Goal: Information Seeking & Learning: Understand process/instructions

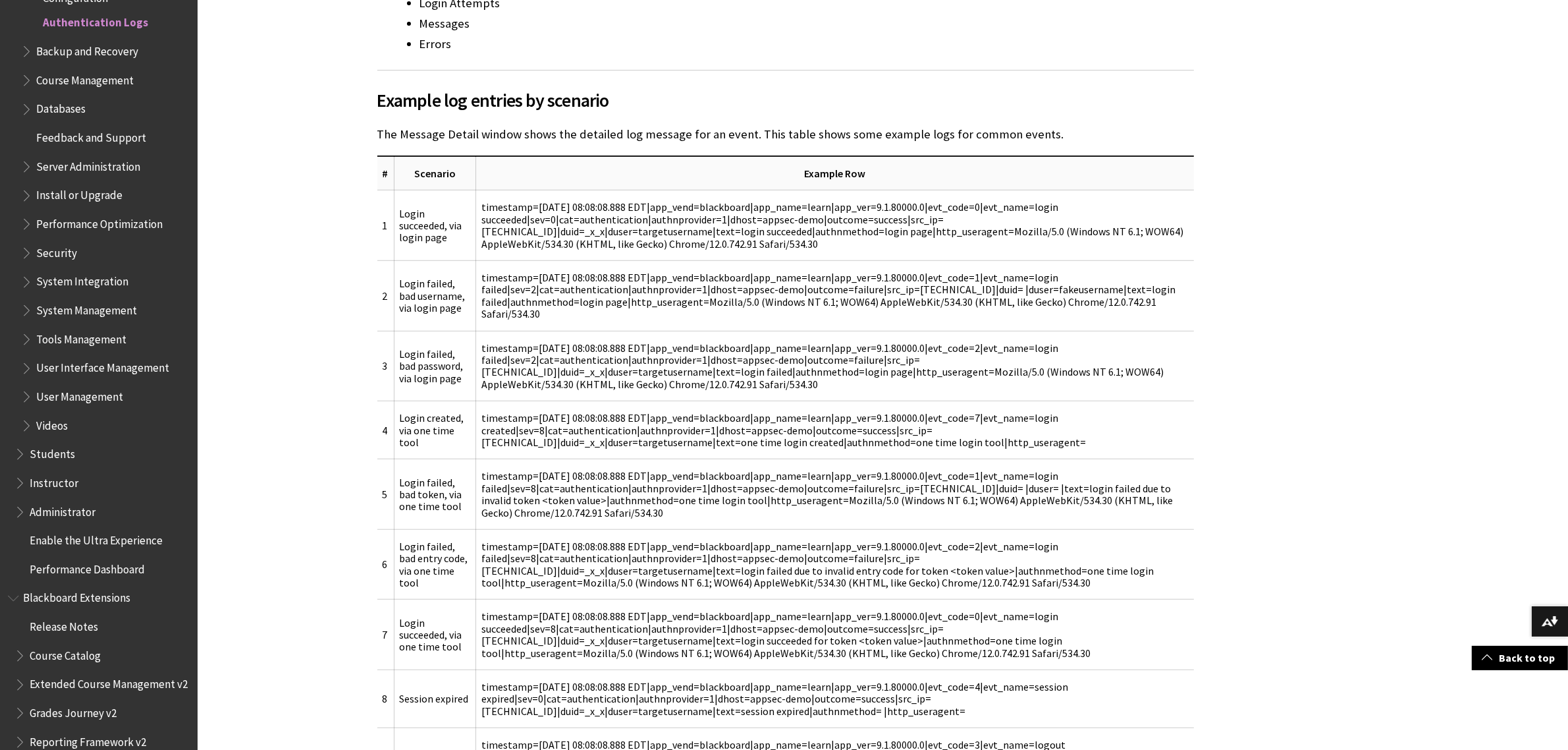
scroll to position [1153, 0]
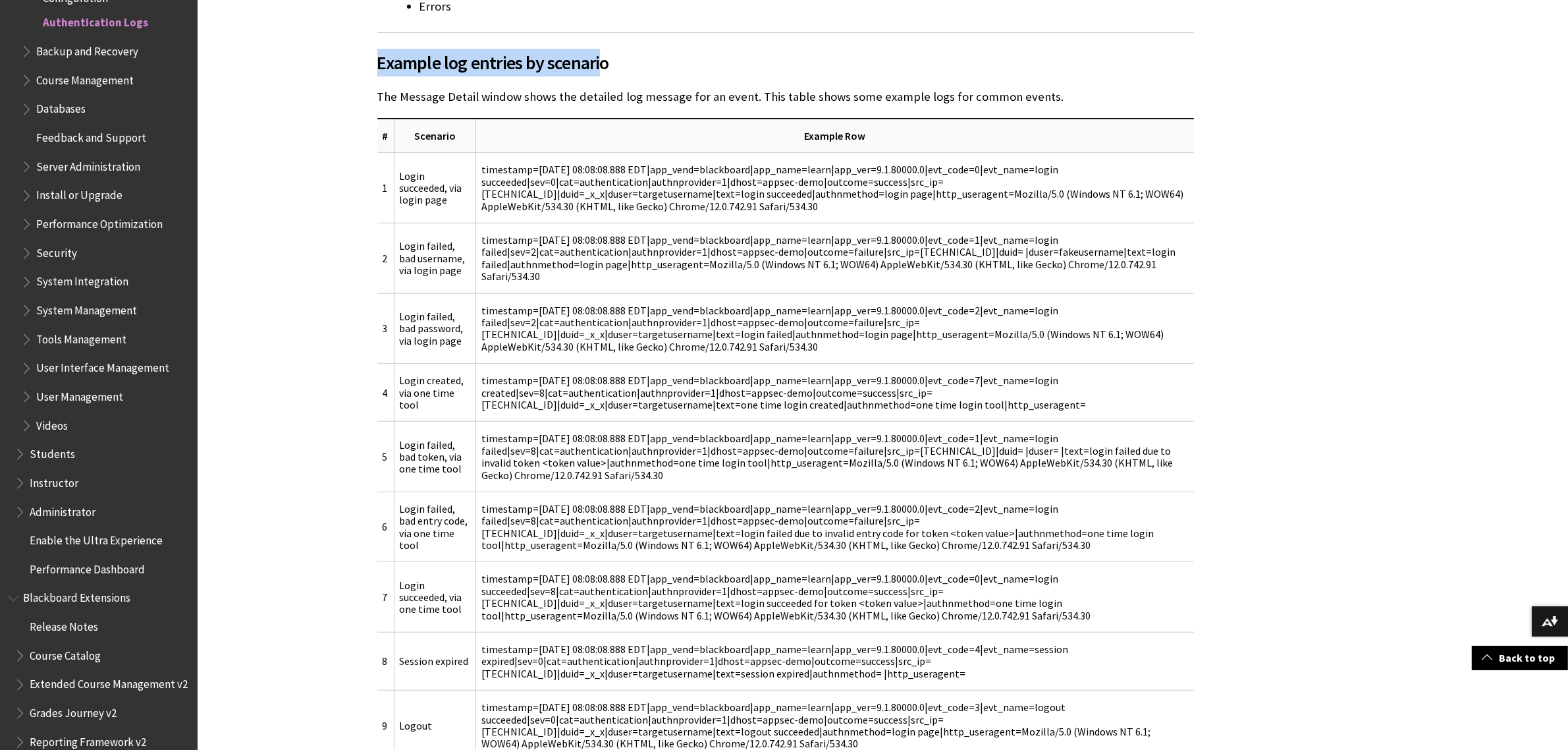
drag, startPoint x: 380, startPoint y: 61, endPoint x: 603, endPoint y: 61, distance: 223.0
click at [603, 61] on span "Example log entries by scenario" at bounding box center [786, 62] width 817 height 28
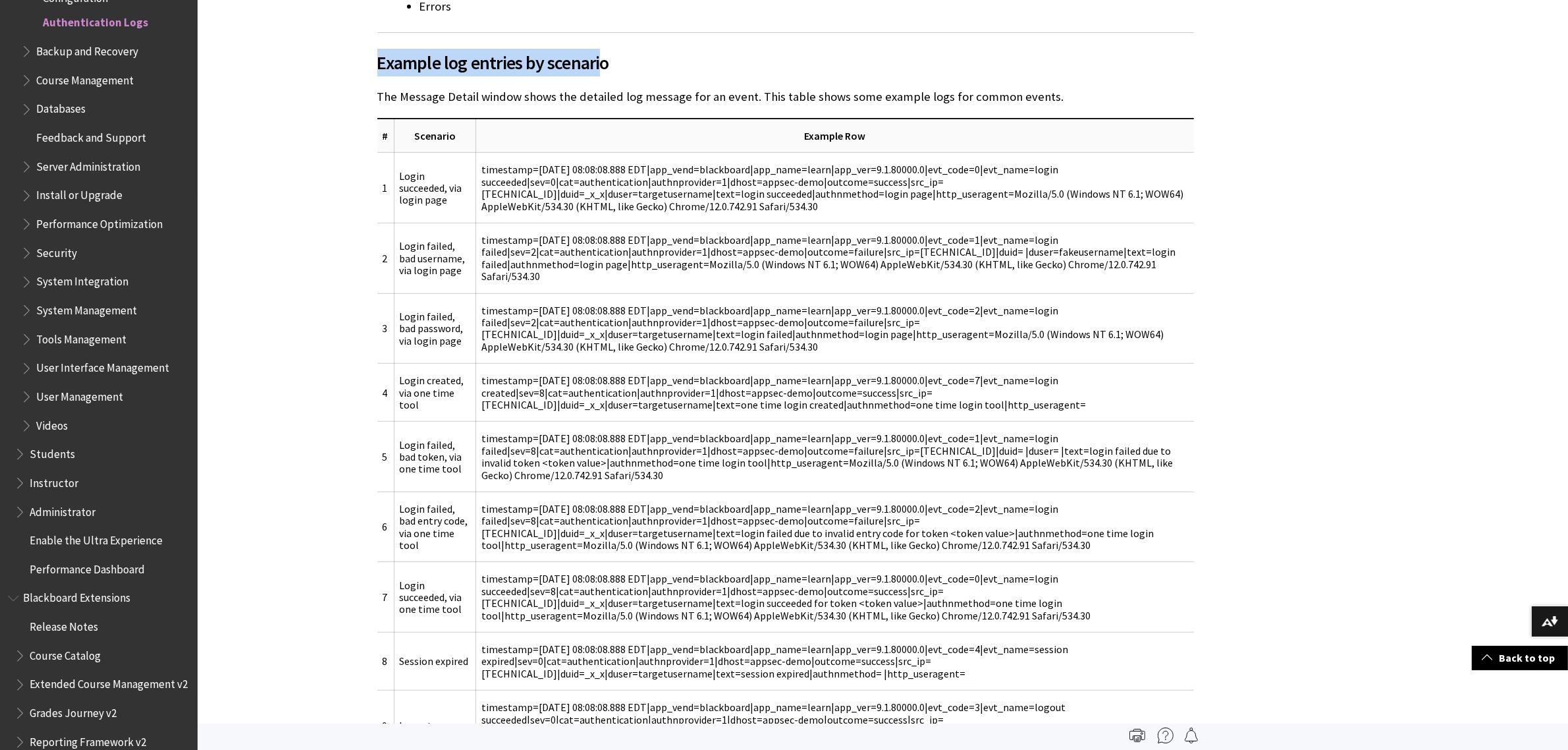
scroll to position [1235, 0]
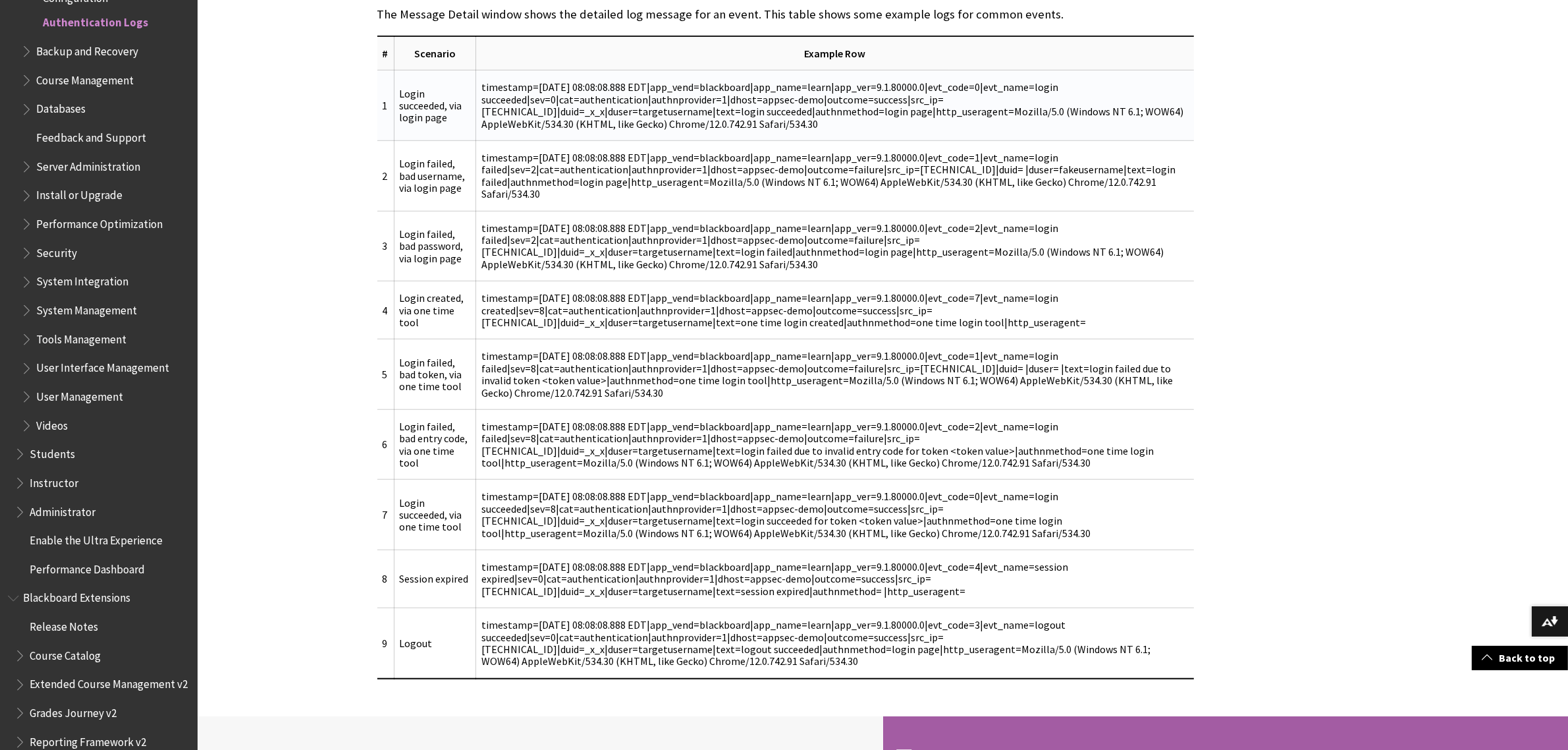
drag, startPoint x: 479, startPoint y: 85, endPoint x: 1019, endPoint y: 122, distance: 541.3
click at [1019, 122] on td "timestamp=Aug 08 2008 08:08:08.888 EDT|app_vend=blackboard|app_name=learn|app_v…" at bounding box center [834, 105] width 718 height 70
drag, startPoint x: 428, startPoint y: 318, endPoint x: 382, endPoint y: 286, distance: 56.0
click at [380, 287] on tr "4 Login created, via one time tool timestamp=Aug 08 2008 08:08:08.888 EDT|app_v…" at bounding box center [786, 310] width 817 height 58
click at [416, 382] on td "Login failed, bad token, via one time tool" at bounding box center [435, 375] width 82 height 70
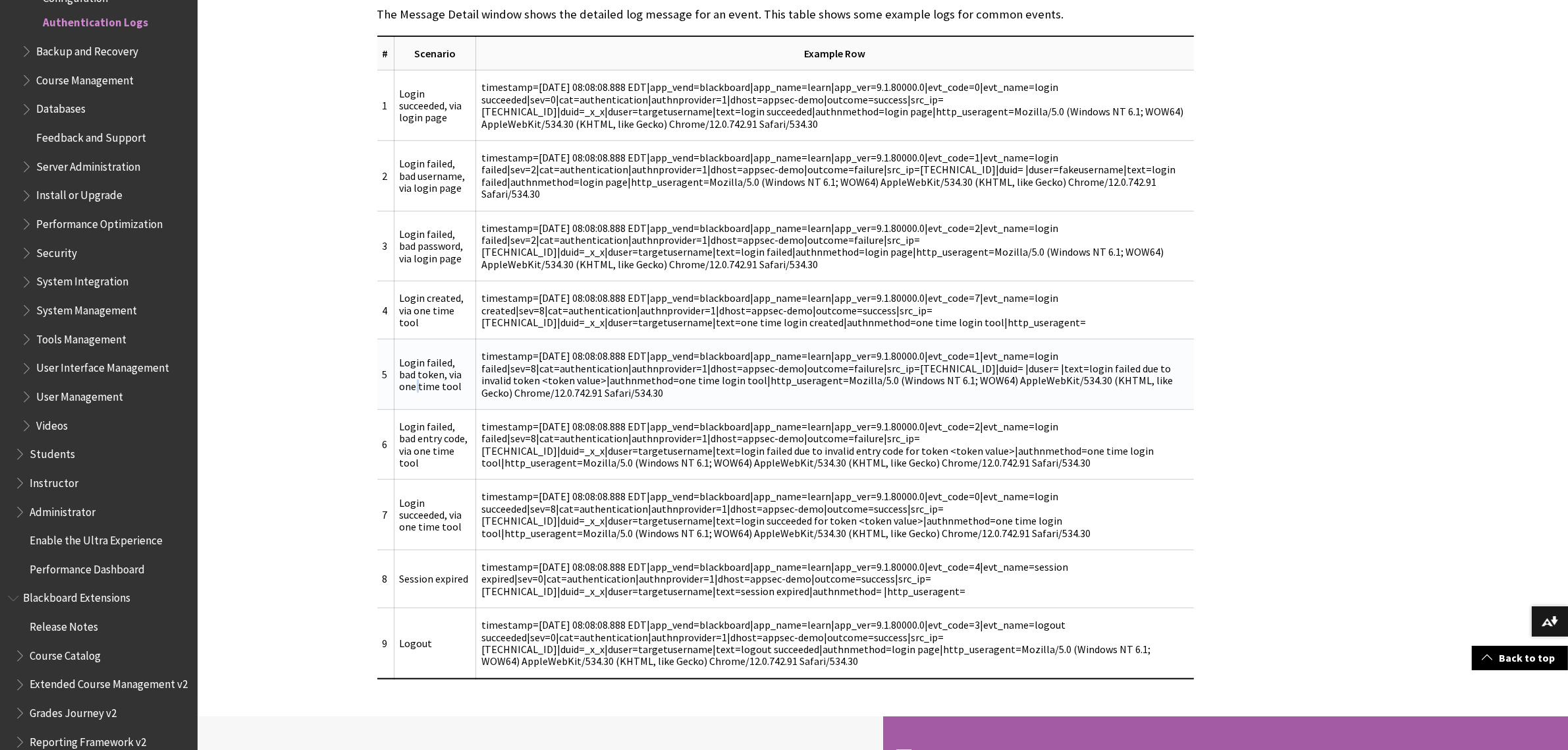
click at [416, 382] on td "Login failed, bad token, via one time tool" at bounding box center [435, 375] width 82 height 70
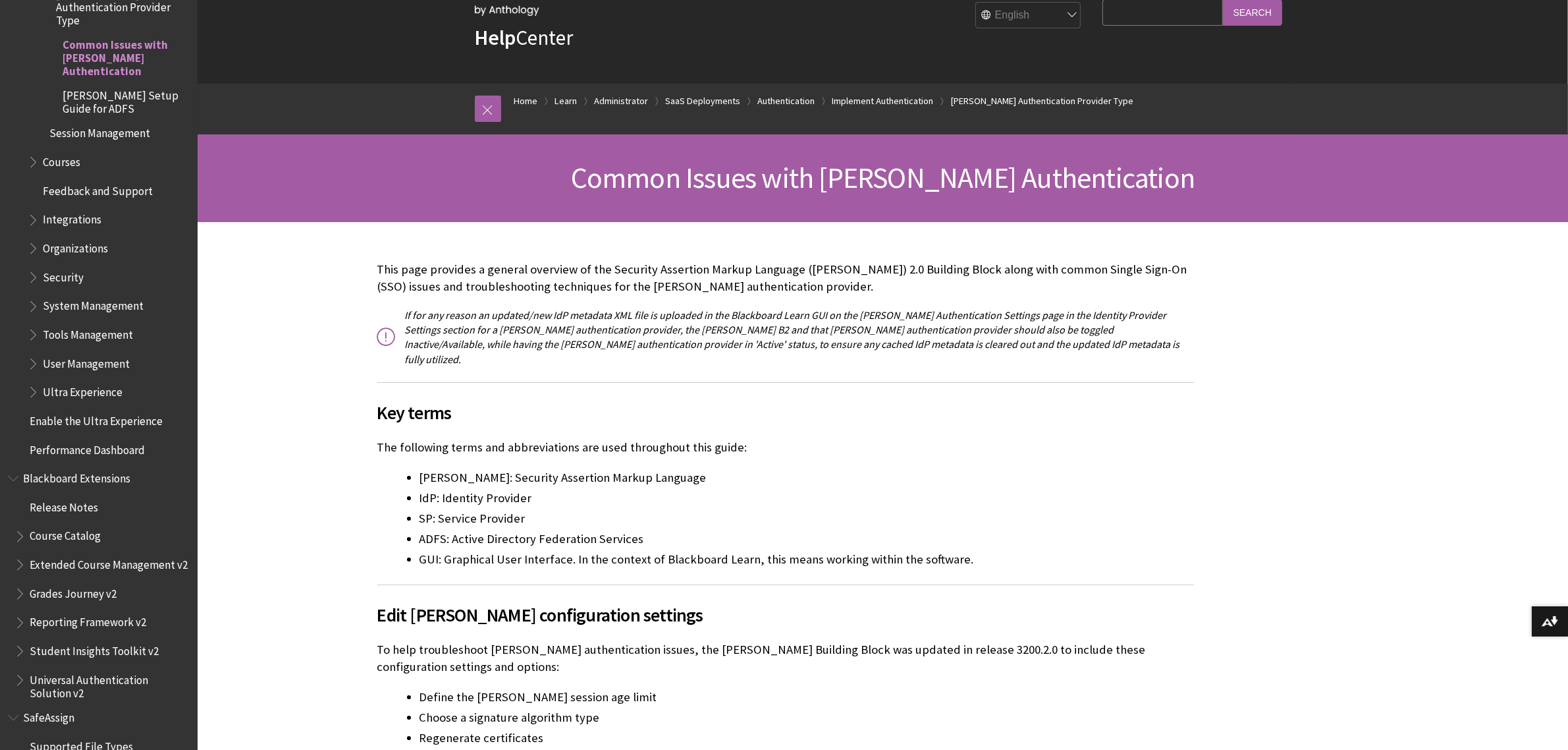
scroll to position [83, 0]
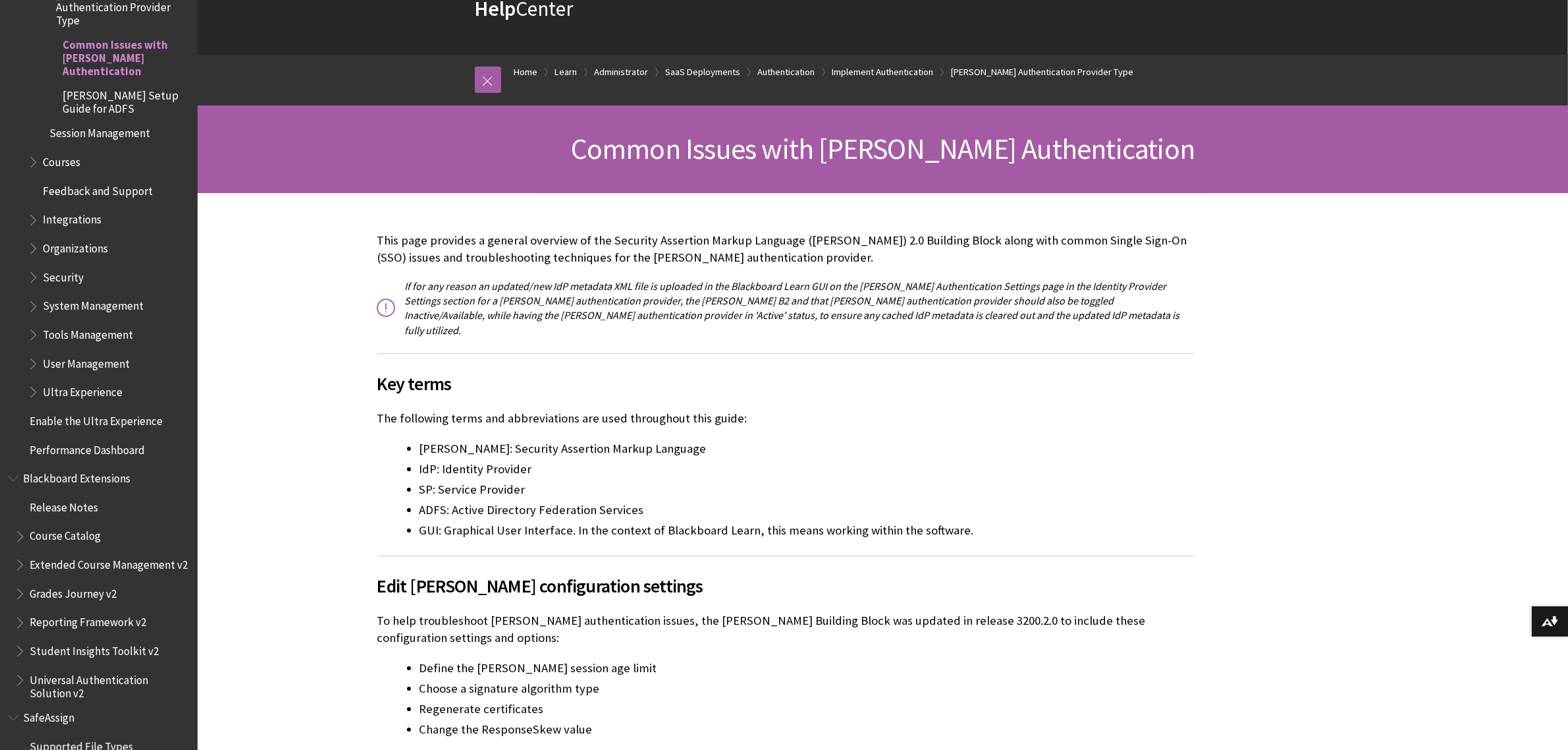
click at [1106, 353] on h2 "Key terms" at bounding box center [786, 375] width 817 height 44
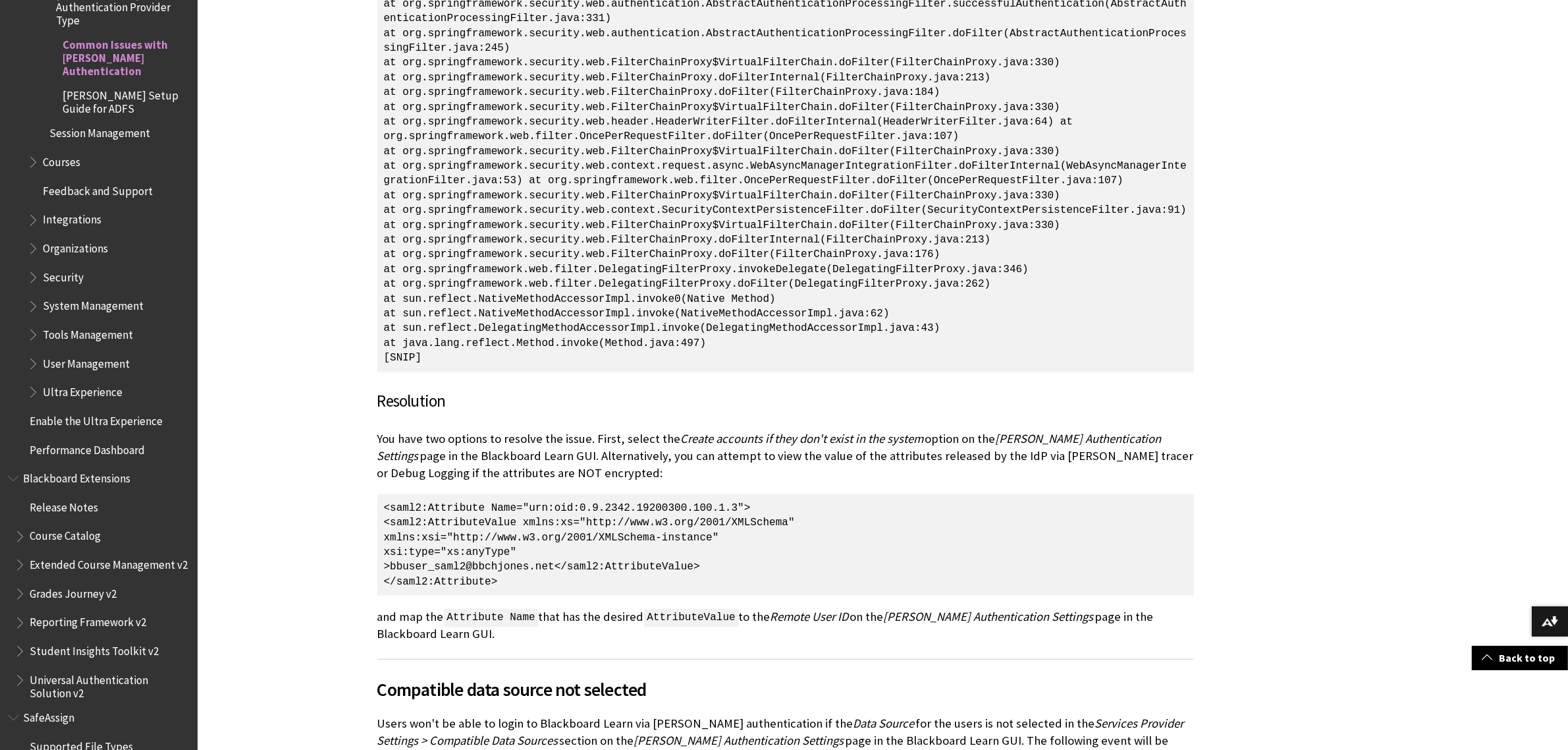
scroll to position [1812, 0]
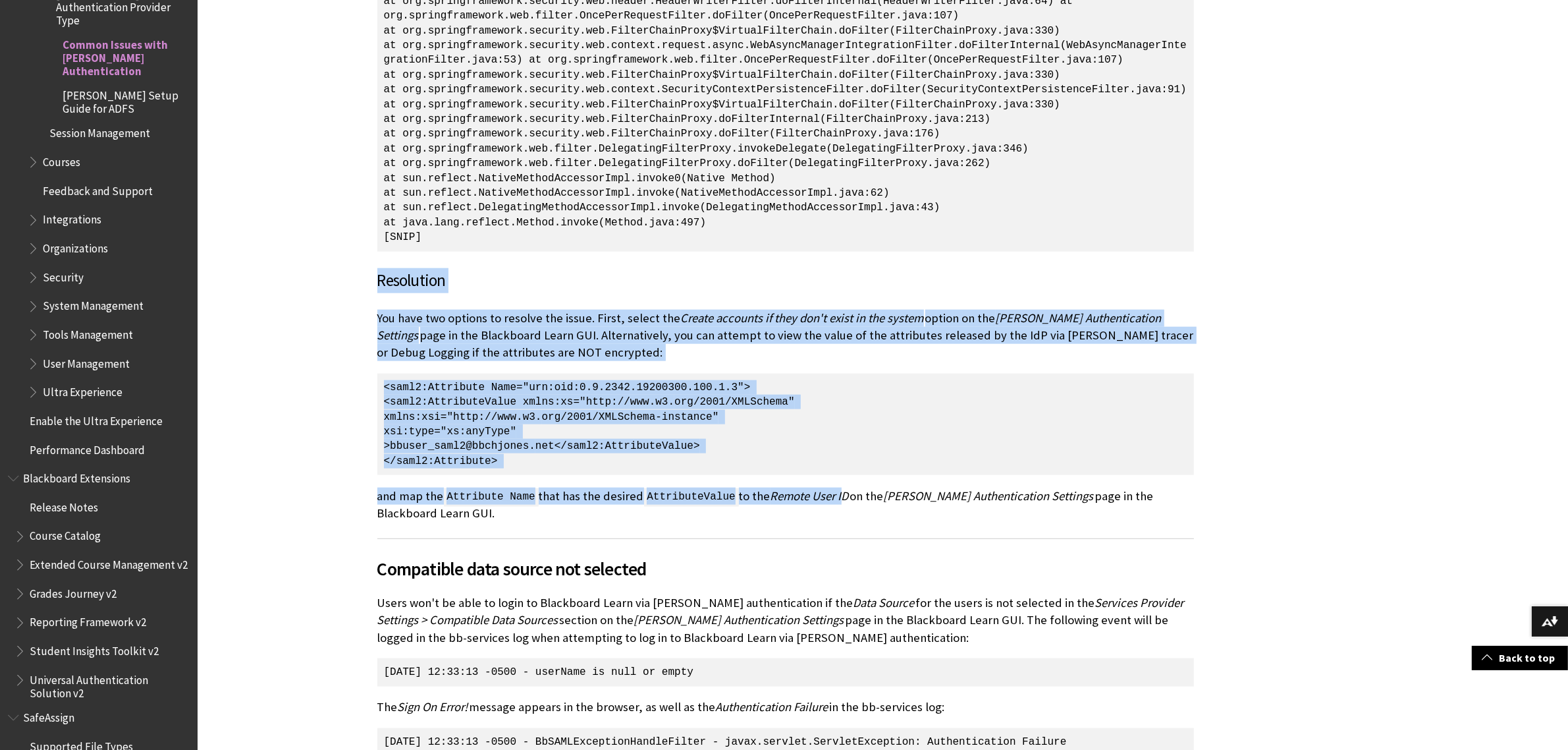
drag, startPoint x: 376, startPoint y: 236, endPoint x: 849, endPoint y: 451, distance: 519.6
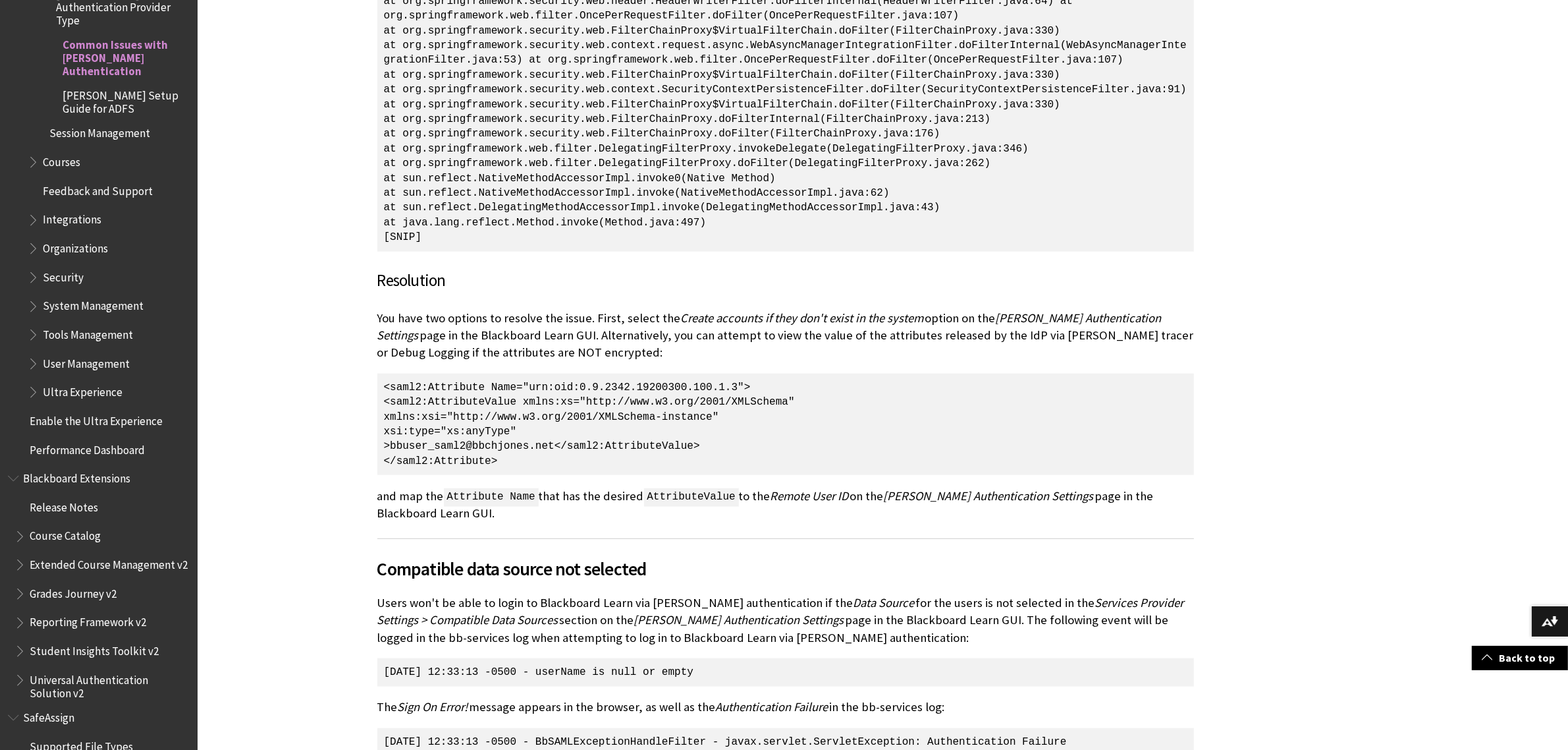
click at [857, 488] on p "and map the Attribute Name that has the desired AttributeValue to the Remote Us…" at bounding box center [786, 505] width 817 height 35
drag, startPoint x: 458, startPoint y: 432, endPoint x: 370, endPoint y: 229, distance: 221.3
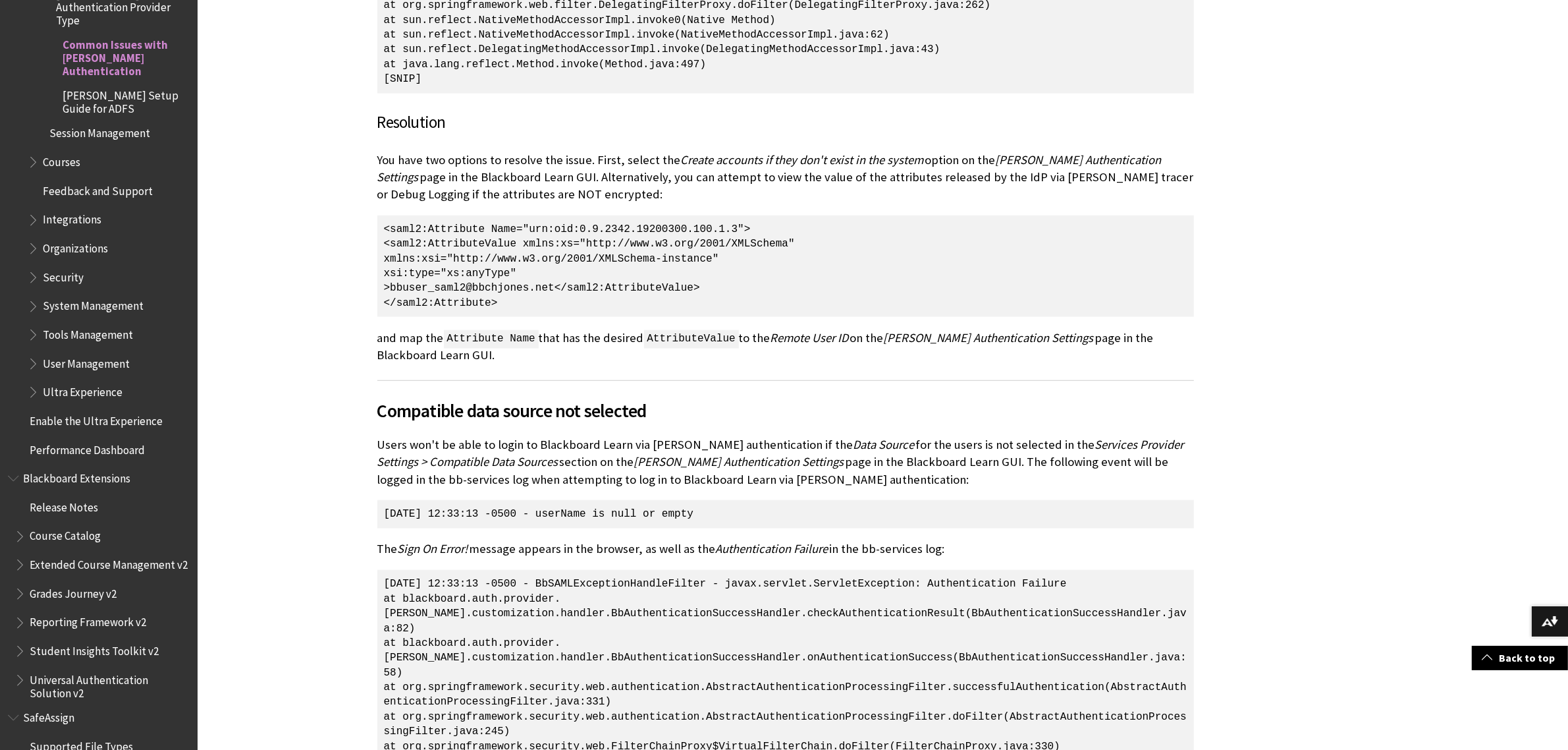
scroll to position [1976, 0]
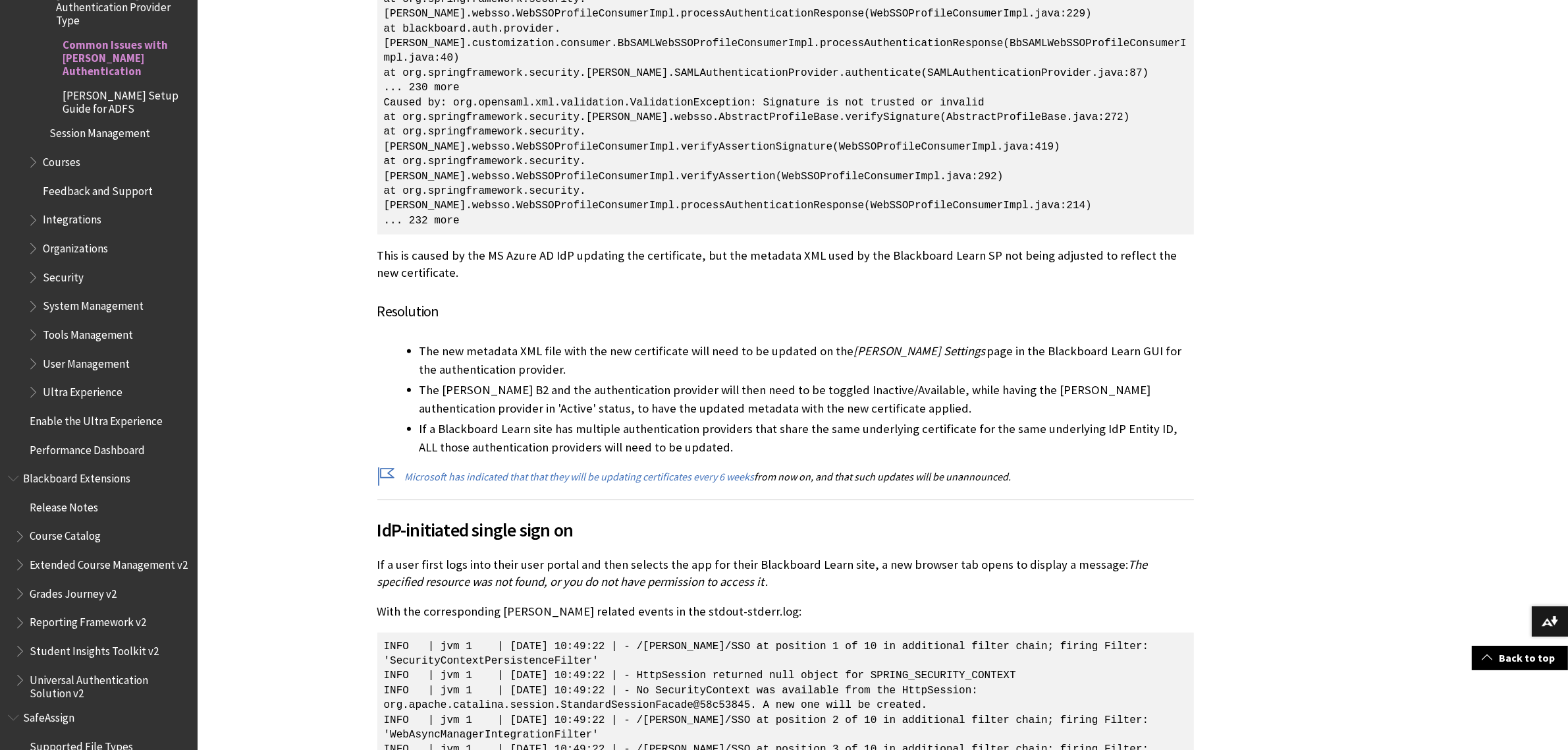
scroll to position [20229, 0]
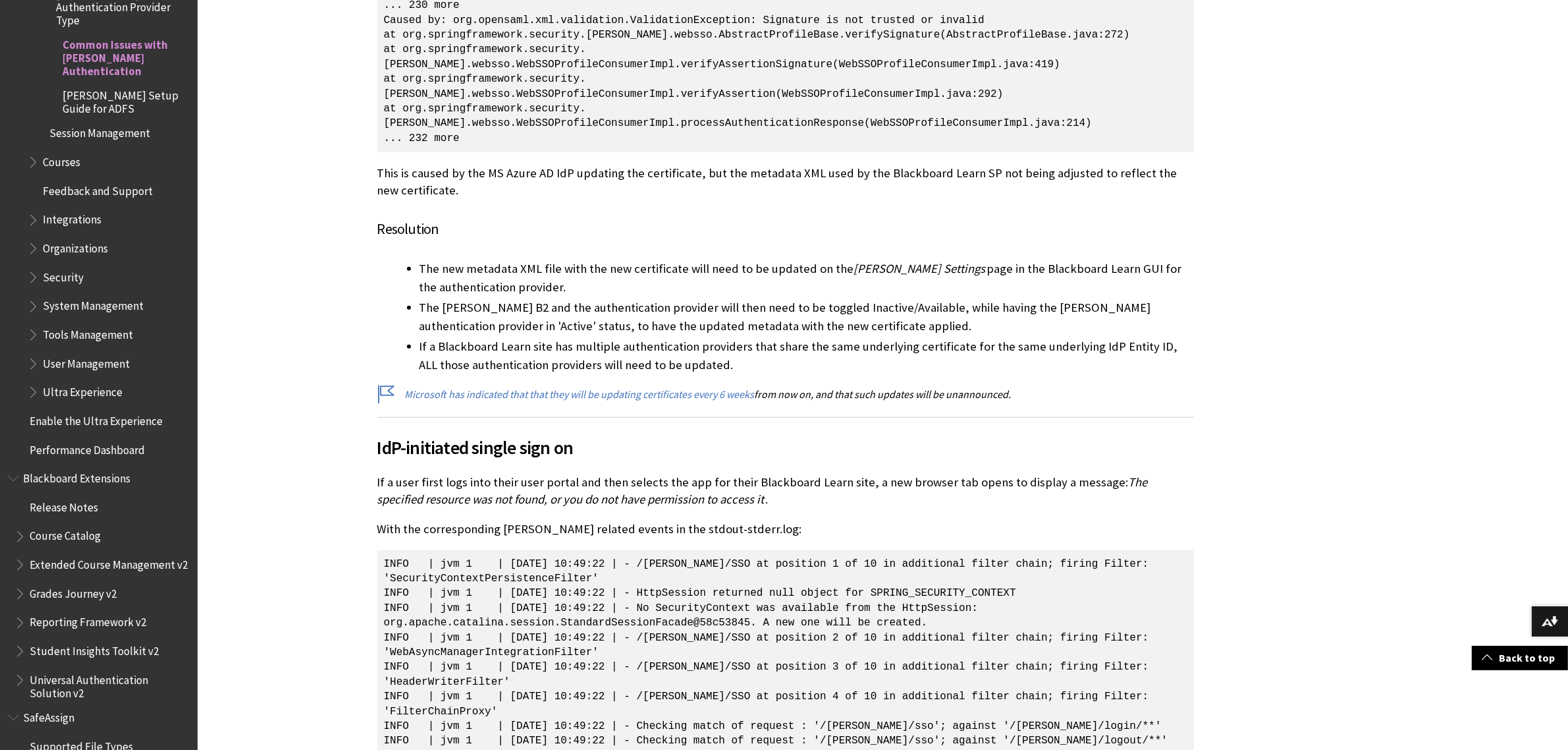
drag, startPoint x: 470, startPoint y: 247, endPoint x: 418, endPoint y: 232, distance: 54.1
click at [471, 260] on ul "The new metadata XML file with the new certificate will need to be updated on t…" at bounding box center [786, 317] width 817 height 115
click at [385, 218] on h4 "Resolution" at bounding box center [786, 229] width 817 height 22
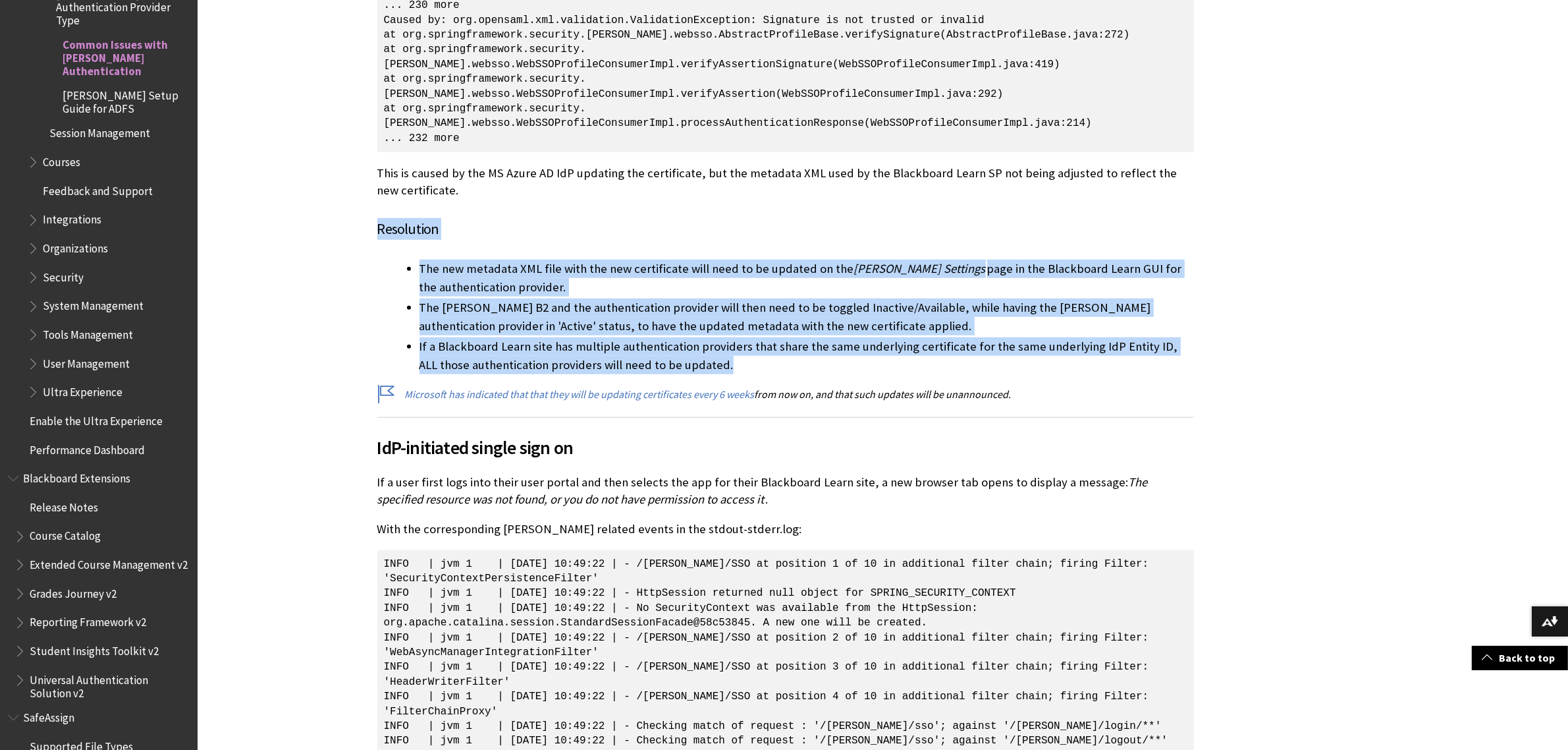
drag, startPoint x: 376, startPoint y: 181, endPoint x: 779, endPoint y: 321, distance: 426.6
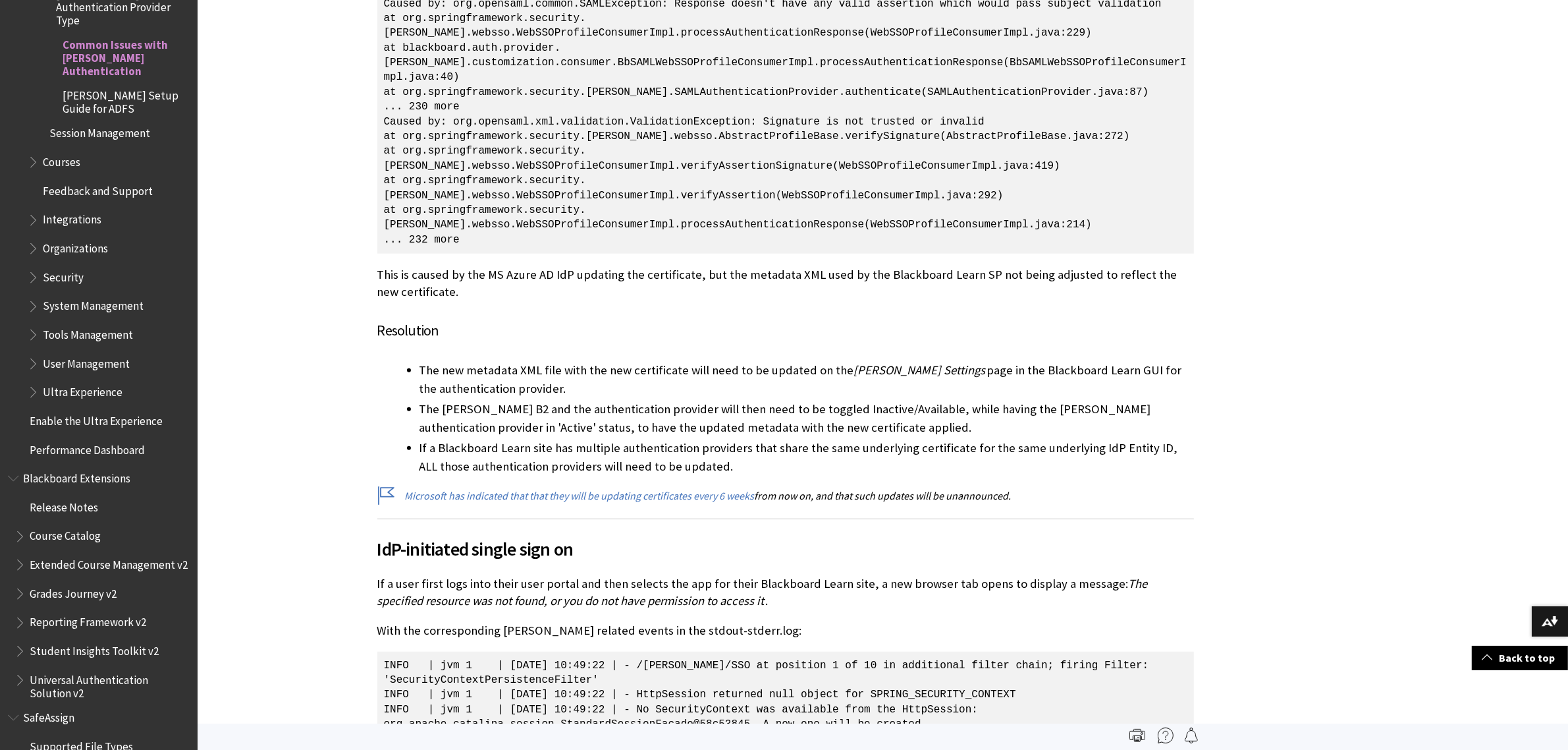
scroll to position [19900, 0]
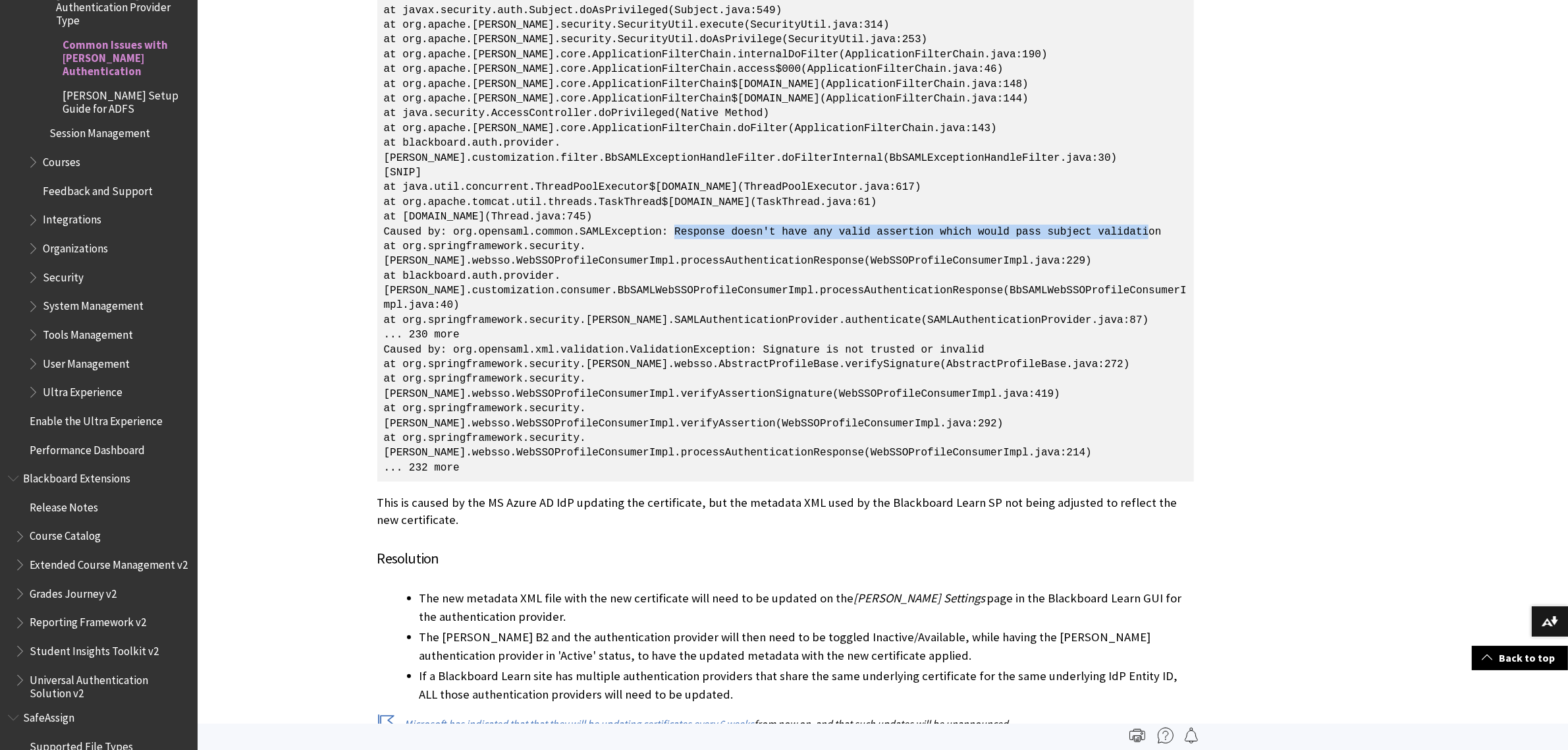
drag, startPoint x: 677, startPoint y: 154, endPoint x: 1155, endPoint y: 154, distance: 478.0
click at [1155, 154] on p "[DATE] 12:03:23 +0800 - unsuccessfulAuthentication - org.springframework.securi…" at bounding box center [786, 3] width 817 height 957
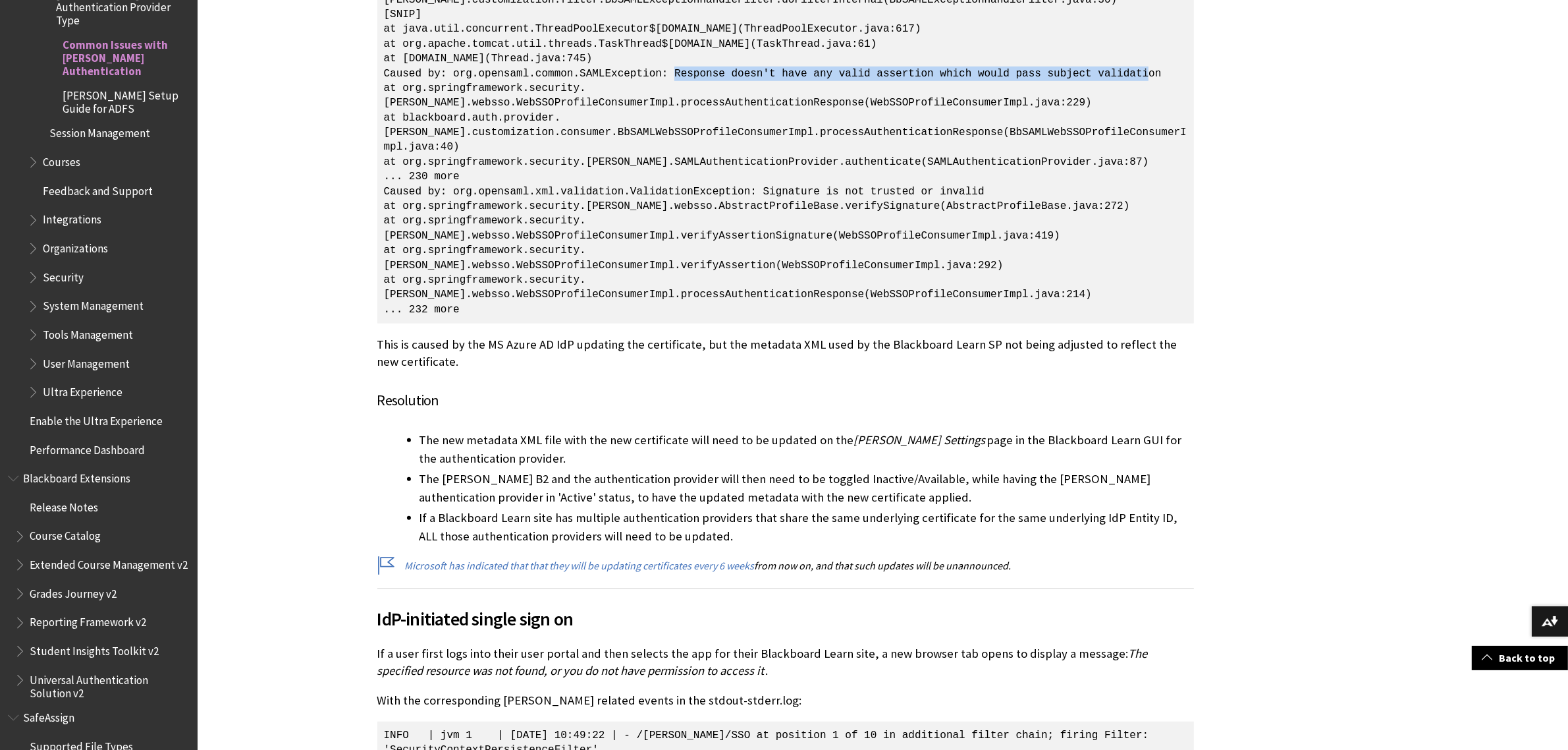
scroll to position [20065, 0]
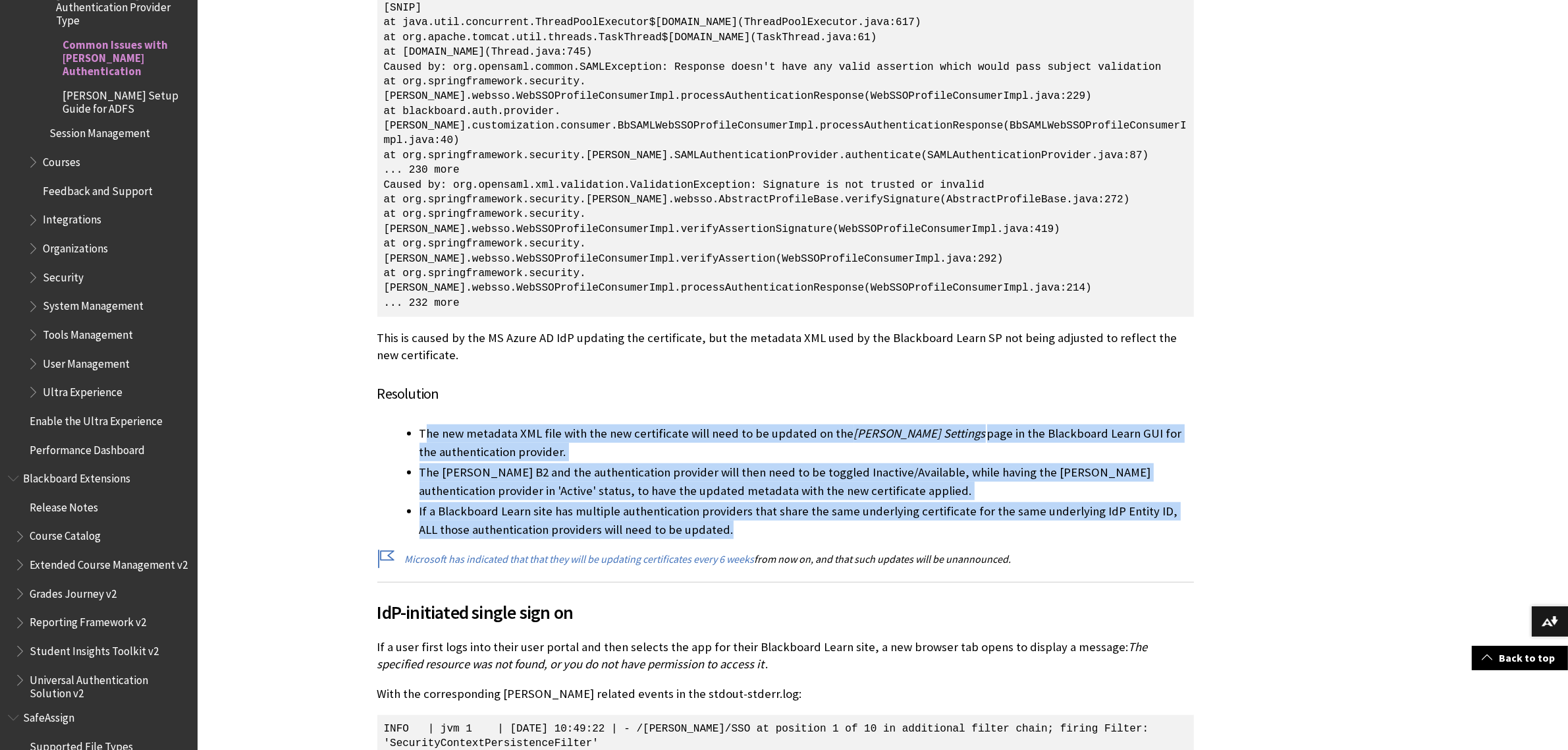
drag, startPoint x: 545, startPoint y: 382, endPoint x: 1069, endPoint y: 473, distance: 531.8
click at [1069, 473] on ul "The new metadata XML file with the new certificate will need to be updated on t…" at bounding box center [786, 481] width 817 height 115
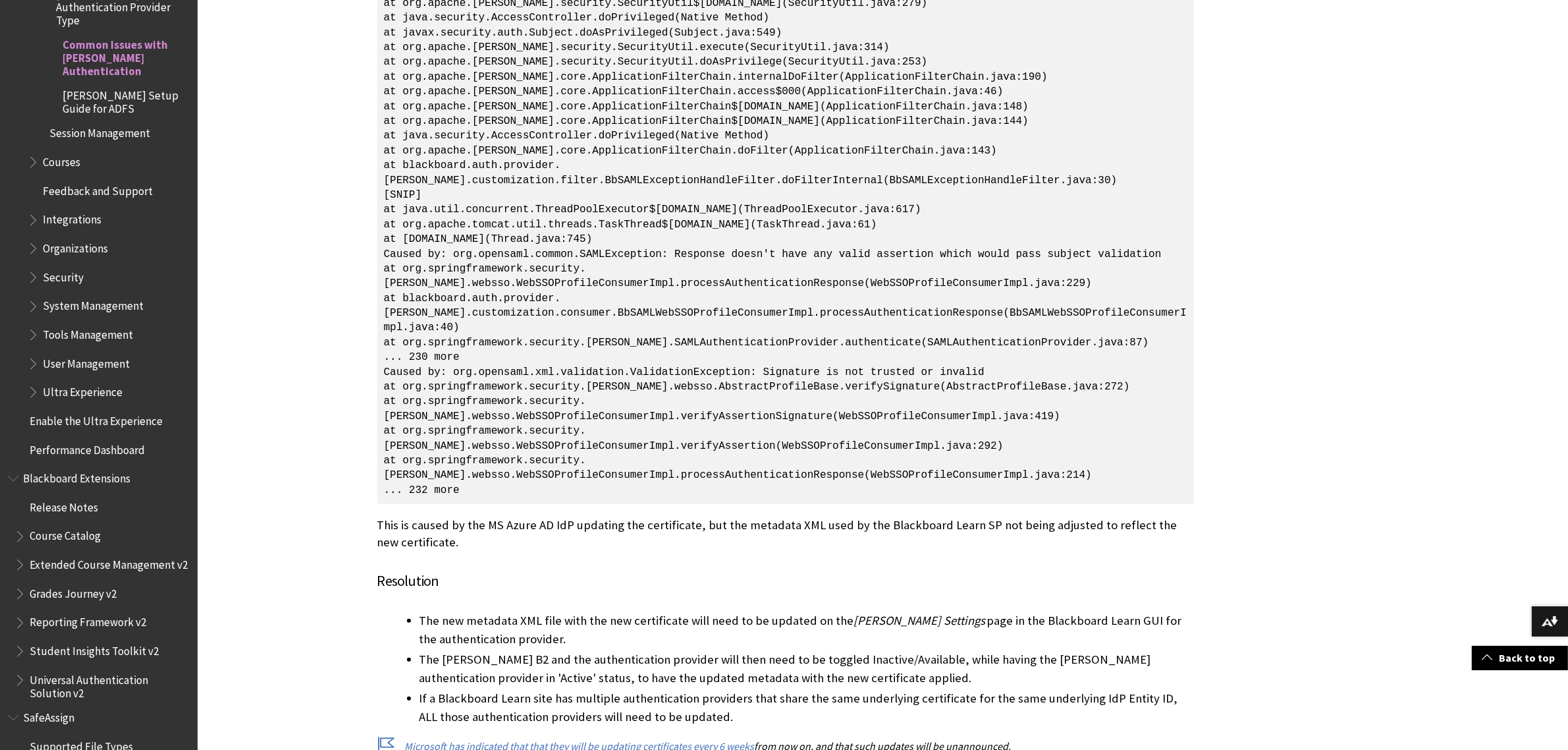
scroll to position [19982, 0]
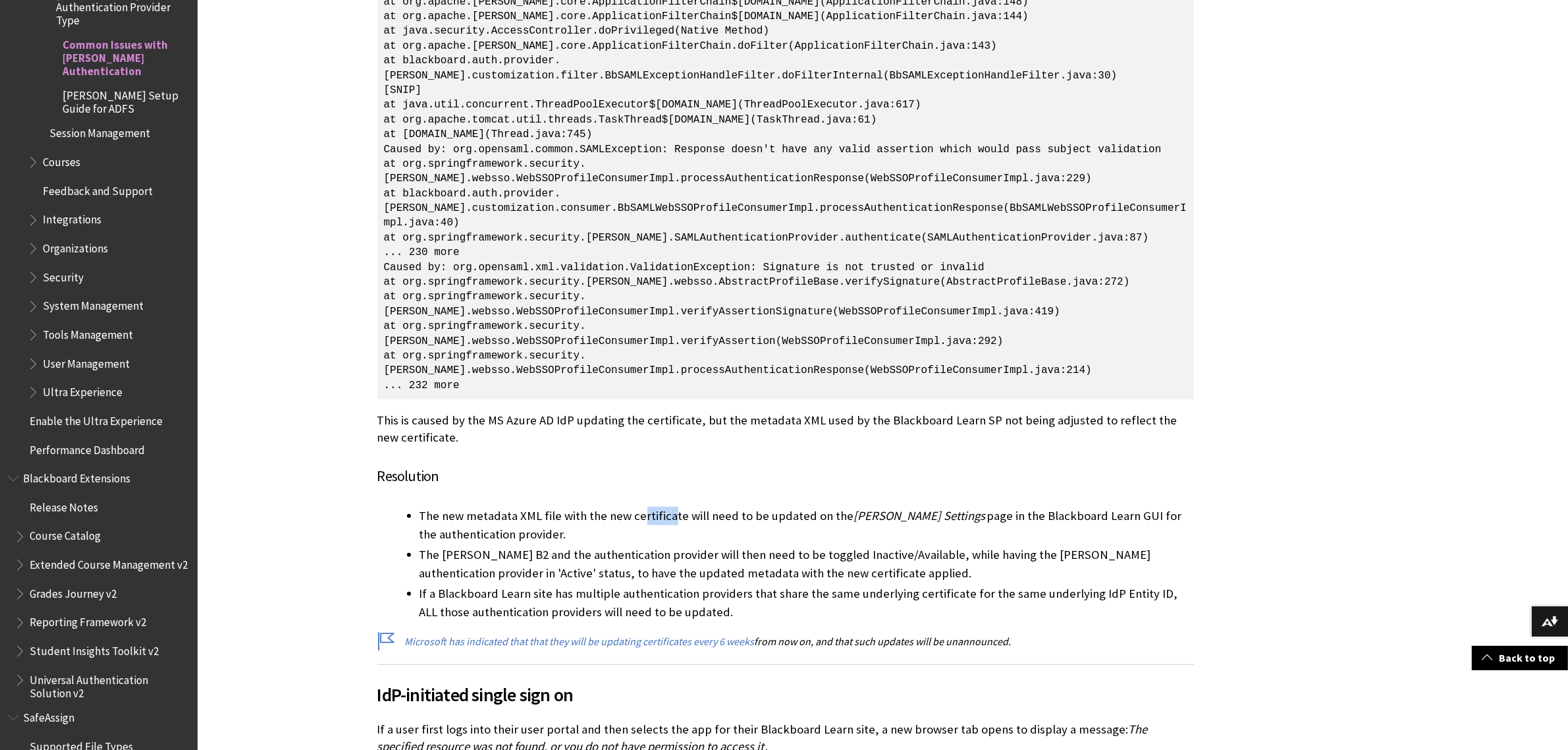
drag, startPoint x: 641, startPoint y: 470, endPoint x: 668, endPoint y: 468, distance: 27.1
click at [668, 507] on li "The new metadata XML file with the new certificate will need to be updated on t…" at bounding box center [806, 525] width 775 height 37
click at [670, 507] on li "The new metadata XML file with the new certificate will need to be updated on t…" at bounding box center [806, 525] width 775 height 37
drag, startPoint x: 678, startPoint y: 468, endPoint x: 629, endPoint y: 465, distance: 49.1
click at [629, 507] on li "The new metadata XML file with the new certificate will need to be updated on t…" at bounding box center [806, 525] width 775 height 37
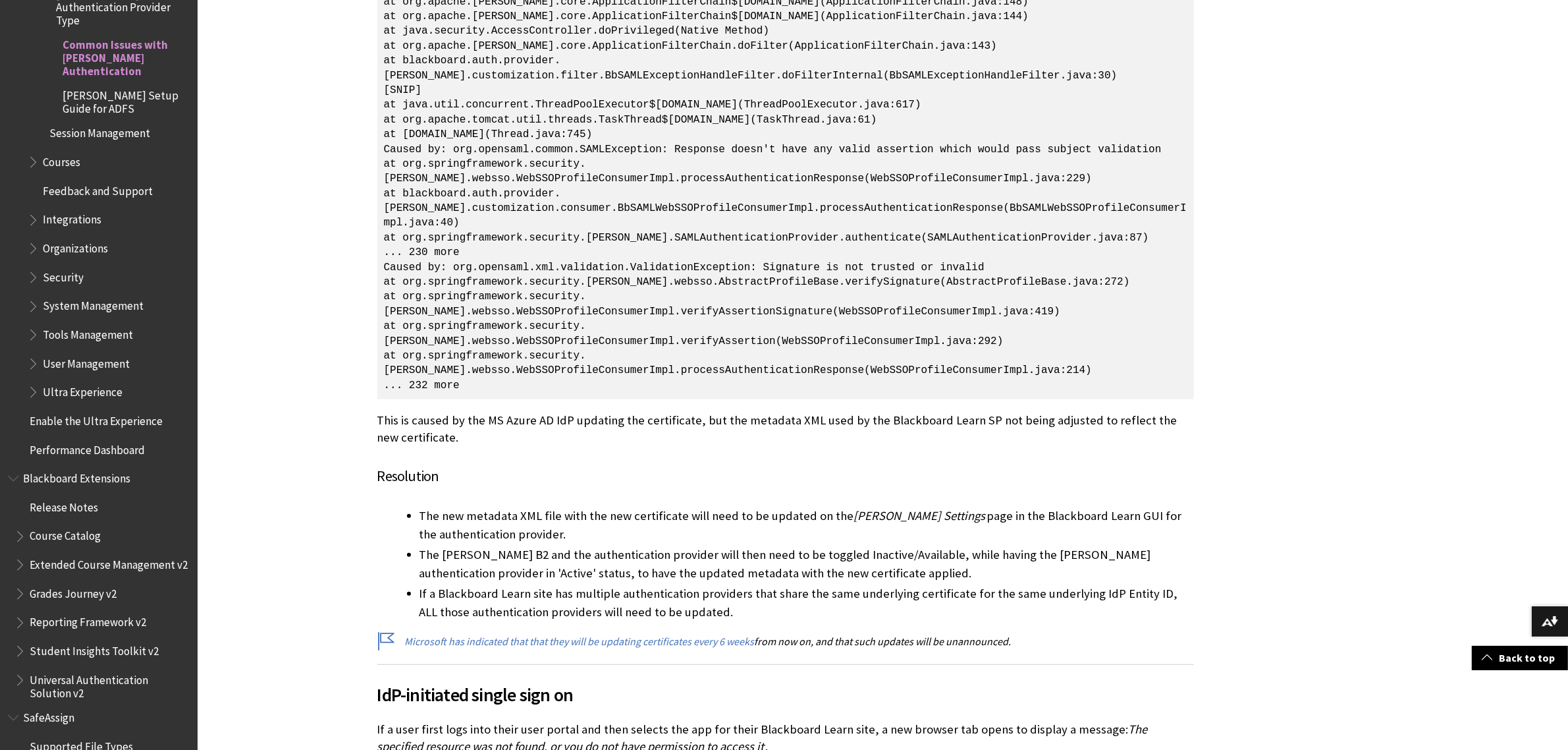
drag, startPoint x: 681, startPoint y: 468, endPoint x: 630, endPoint y: 468, distance: 51.0
click at [630, 507] on li "The new metadata XML file with the new certificate will need to be updated on t…" at bounding box center [806, 525] width 775 height 37
click at [805, 545] on li "The [PERSON_NAME] B2 and the authentication provider will then need to be toggl…" at bounding box center [806, 563] width 775 height 37
drag, startPoint x: 797, startPoint y: 508, endPoint x: 879, endPoint y: 500, distance: 82.4
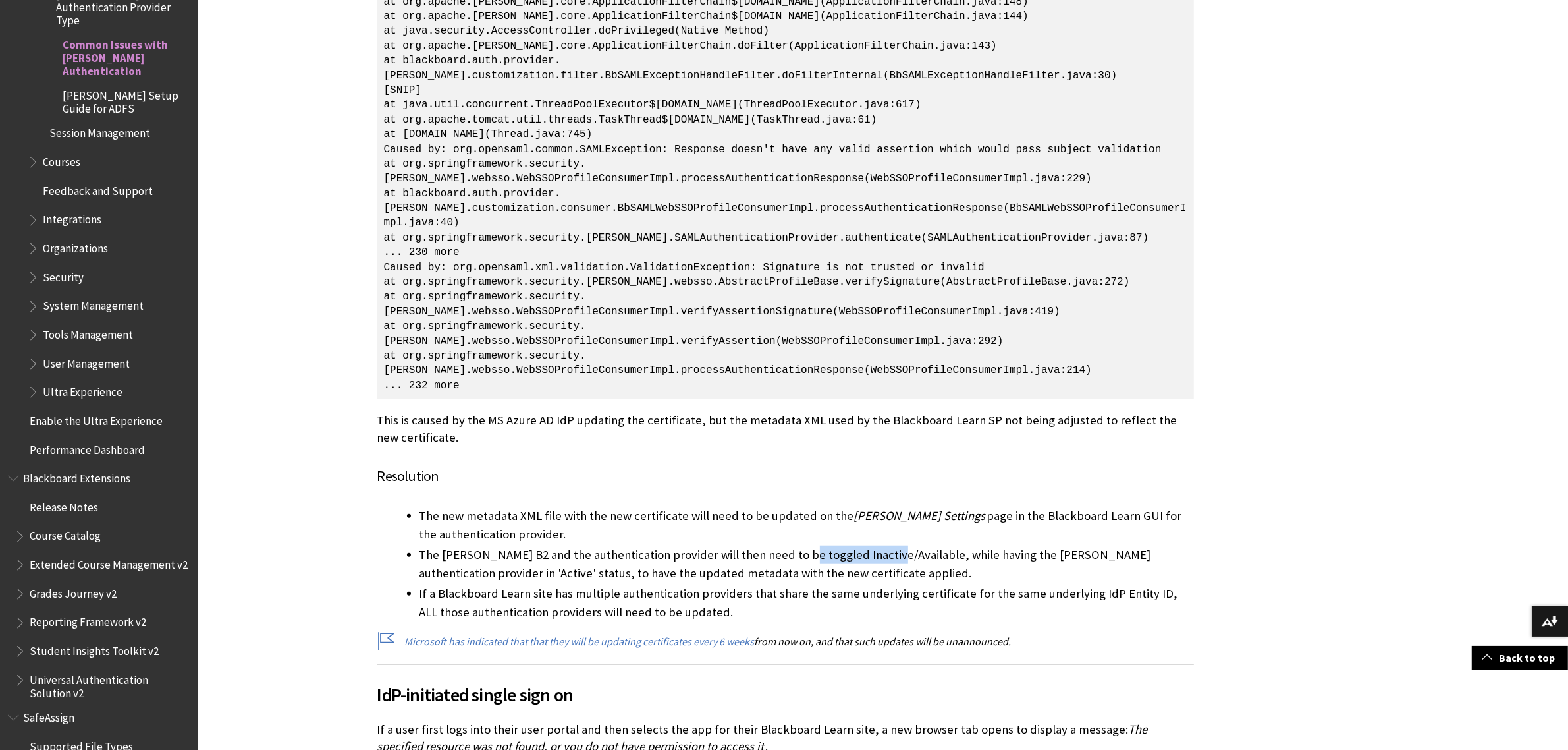
click at [879, 545] on li "The [PERSON_NAME] B2 and the authentication provider will then need to be toggl…" at bounding box center [806, 563] width 775 height 37
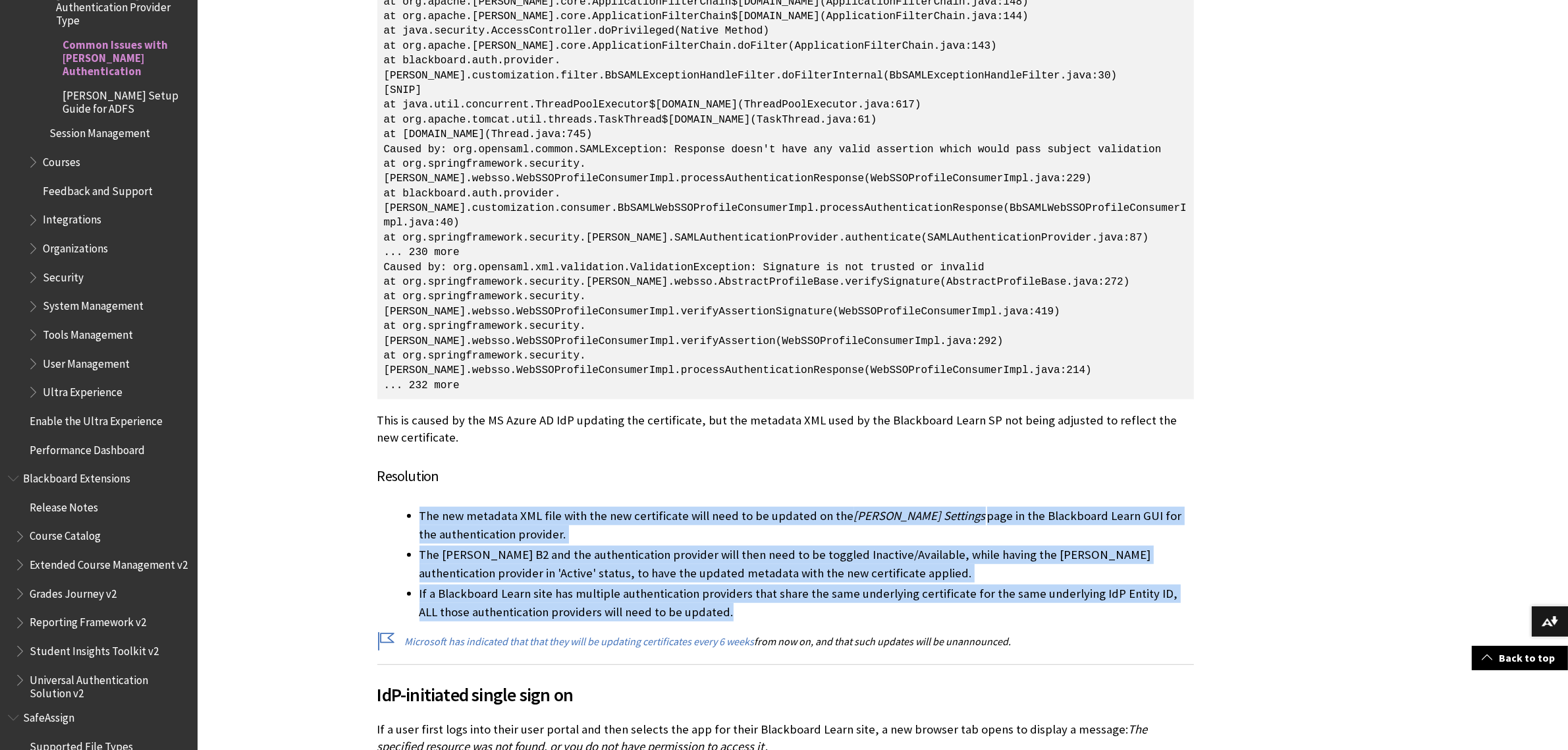
drag, startPoint x: 741, startPoint y: 565, endPoint x: 401, endPoint y: 466, distance: 354.1
click at [401, 507] on ul "The new metadata XML file with the new certificate will need to be updated on t…" at bounding box center [786, 564] width 817 height 115
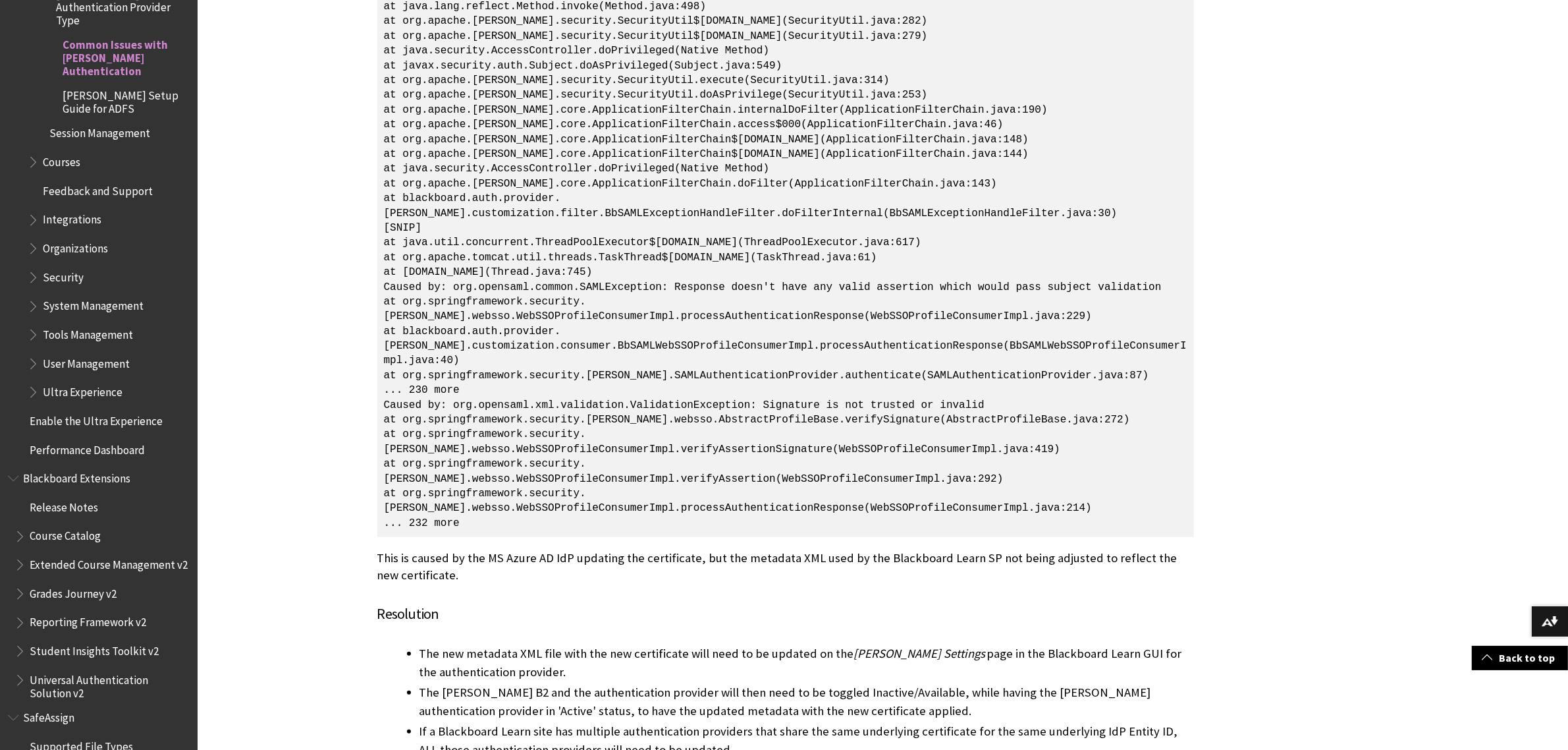
scroll to position [19927, 0]
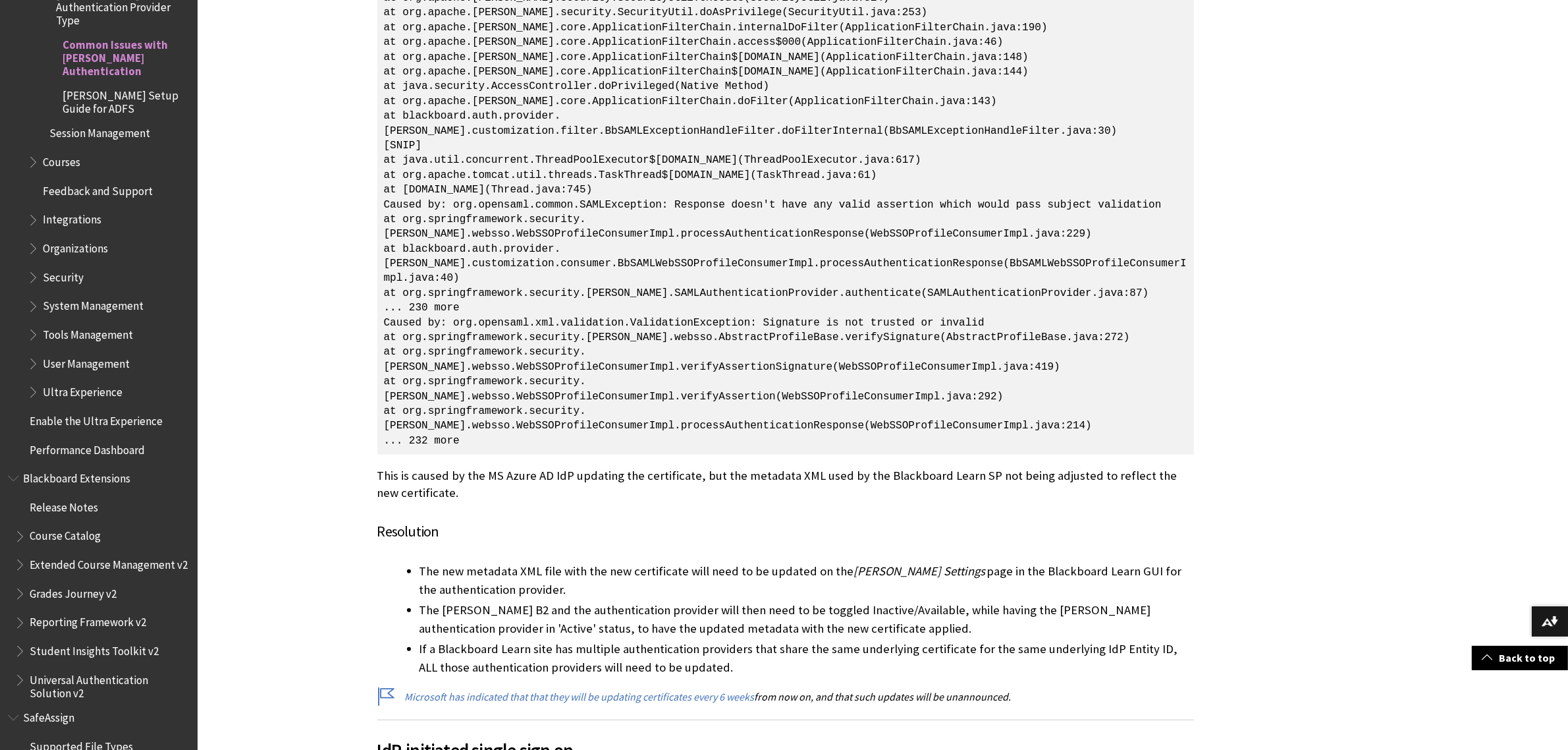
drag, startPoint x: 382, startPoint y: 127, endPoint x: 665, endPoint y: 142, distance: 283.4
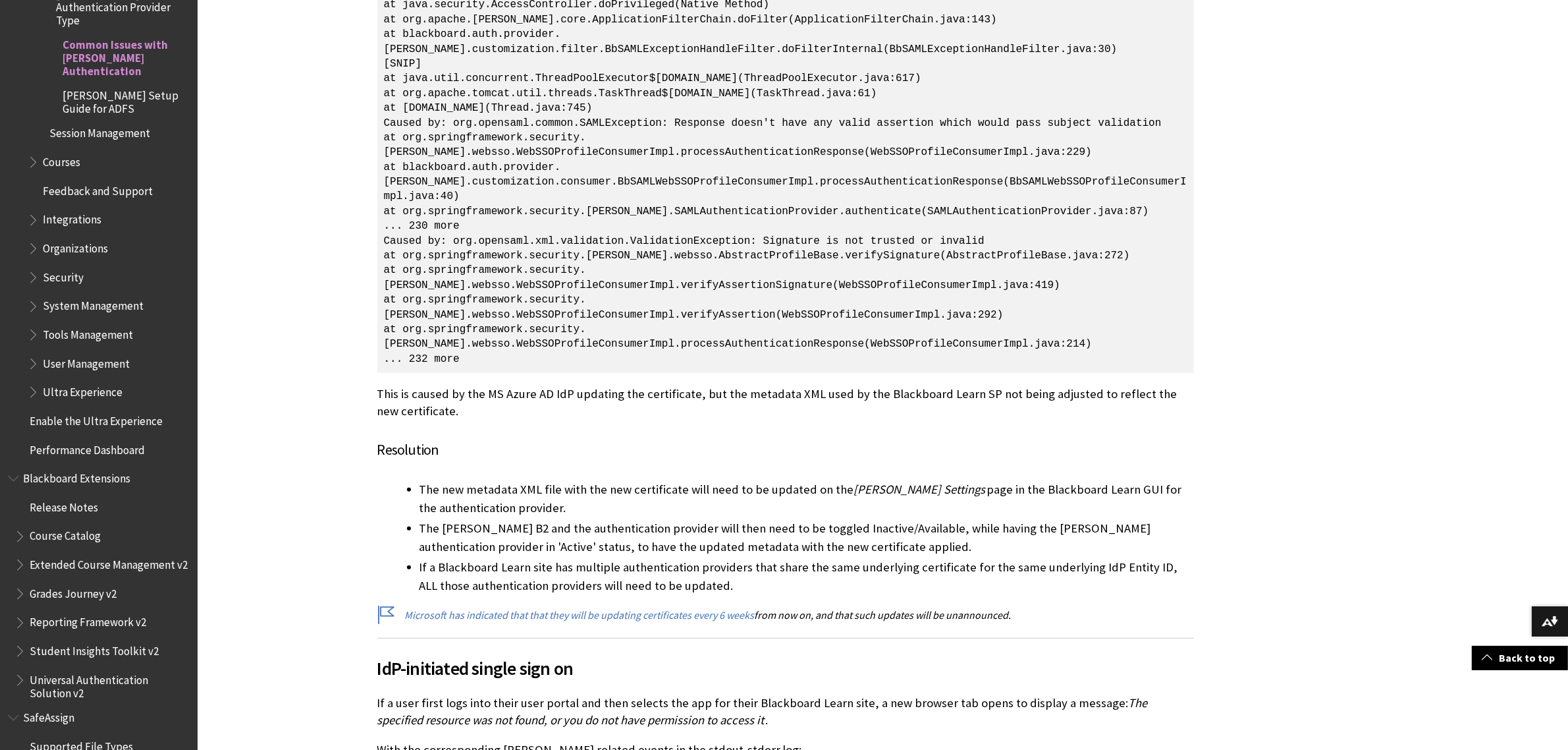
scroll to position [20009, 0]
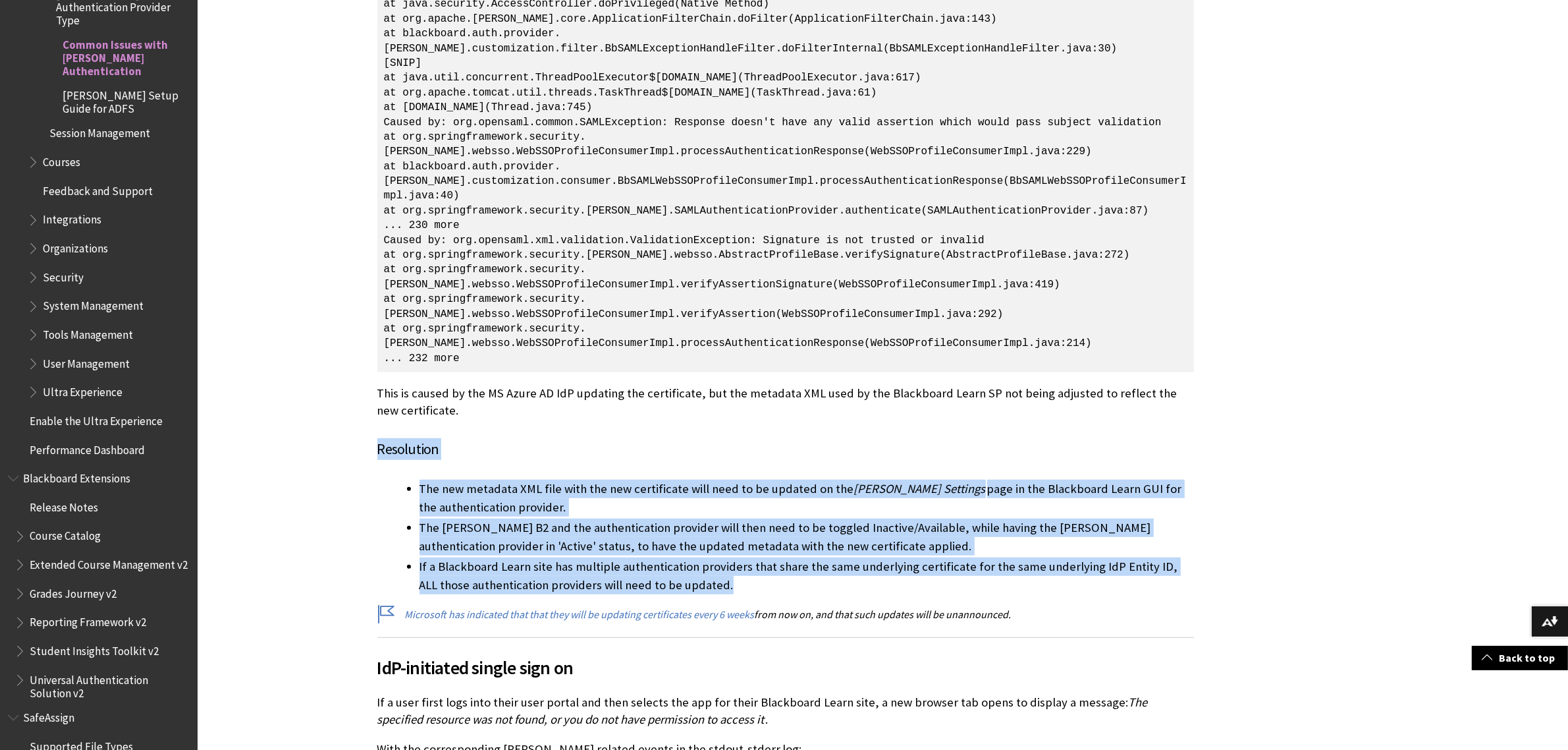
drag, startPoint x: 372, startPoint y: 403, endPoint x: 752, endPoint y: 533, distance: 401.6
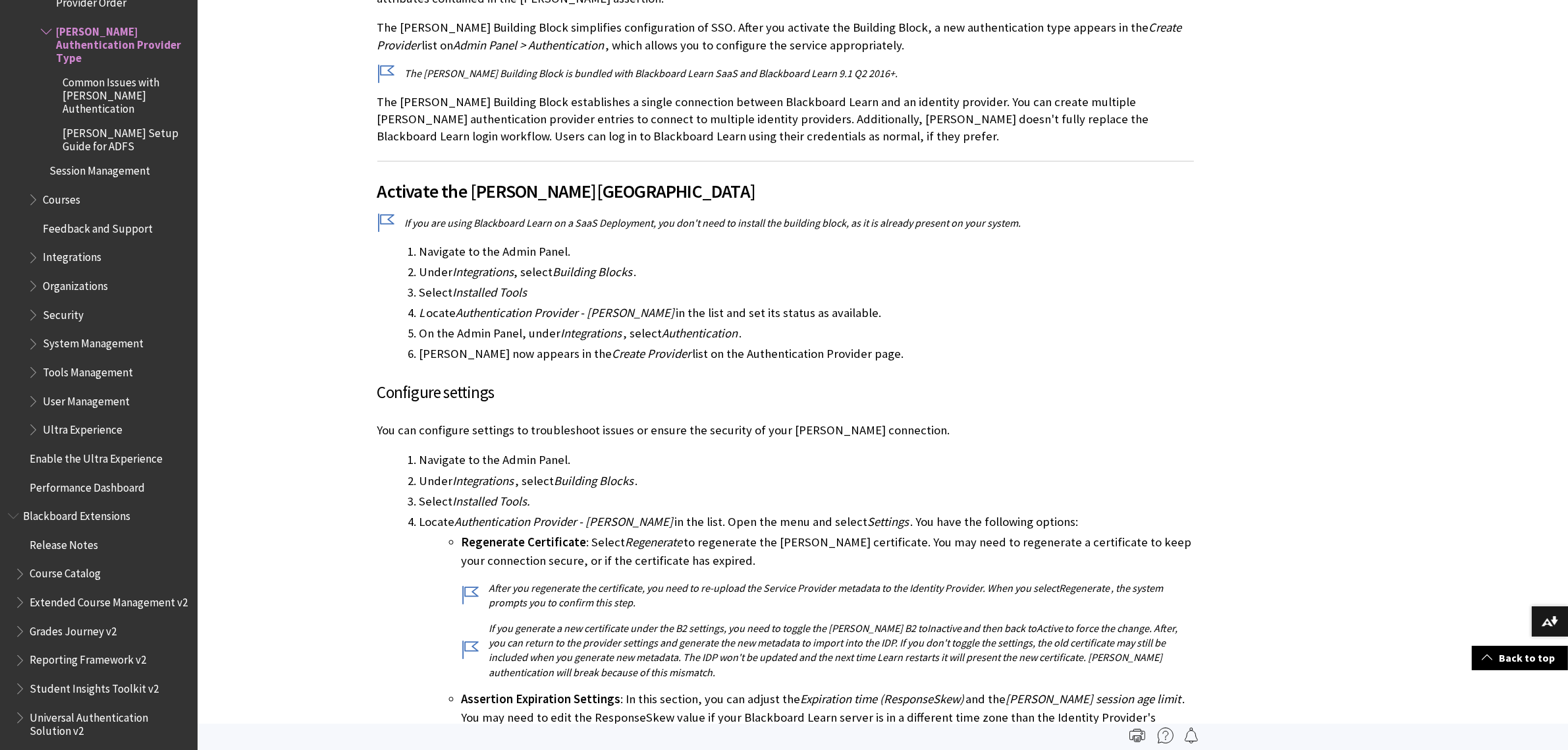
scroll to position [577, 0]
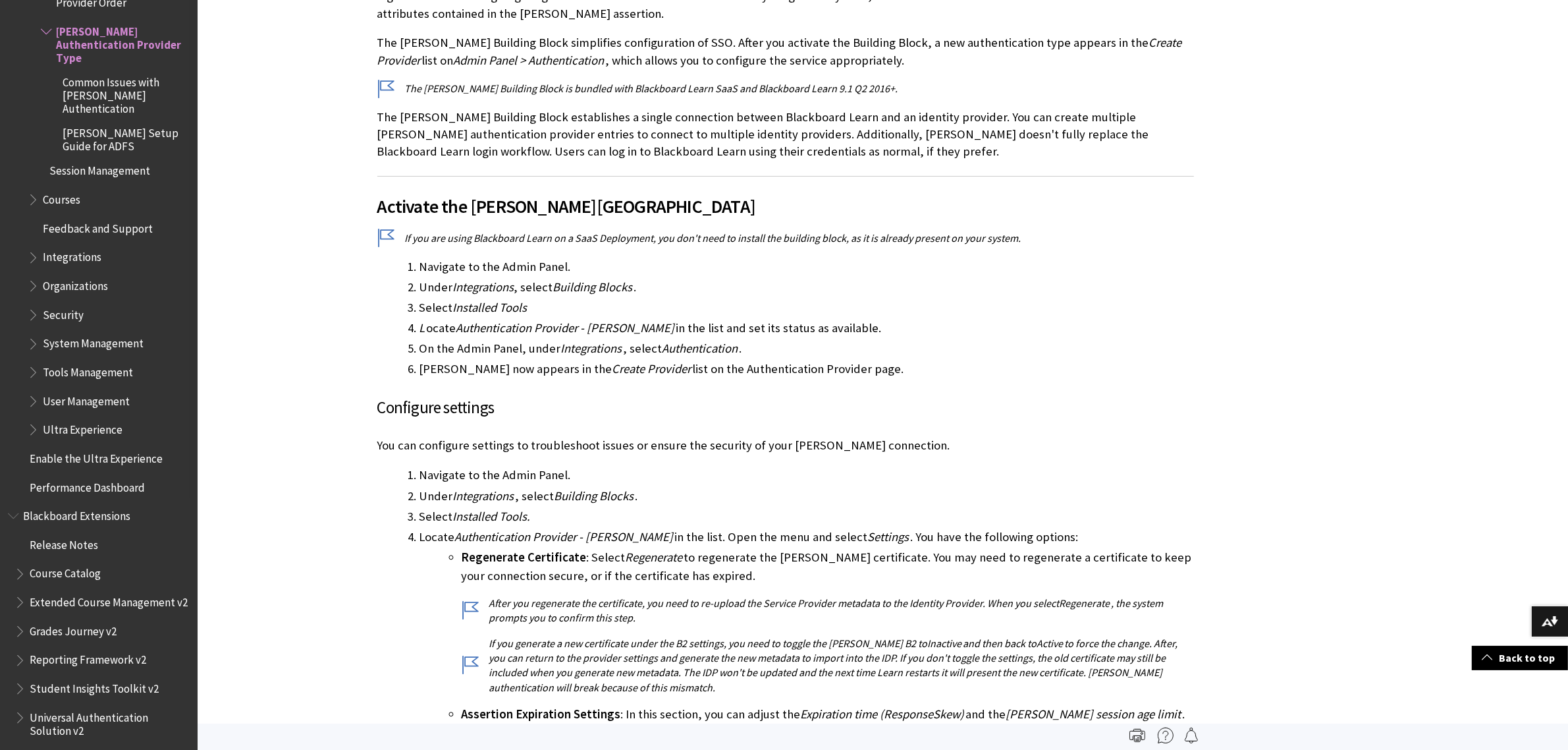
click at [92, 122] on span "[PERSON_NAME] Setup Guide for ADFS" at bounding box center [126, 137] width 126 height 31
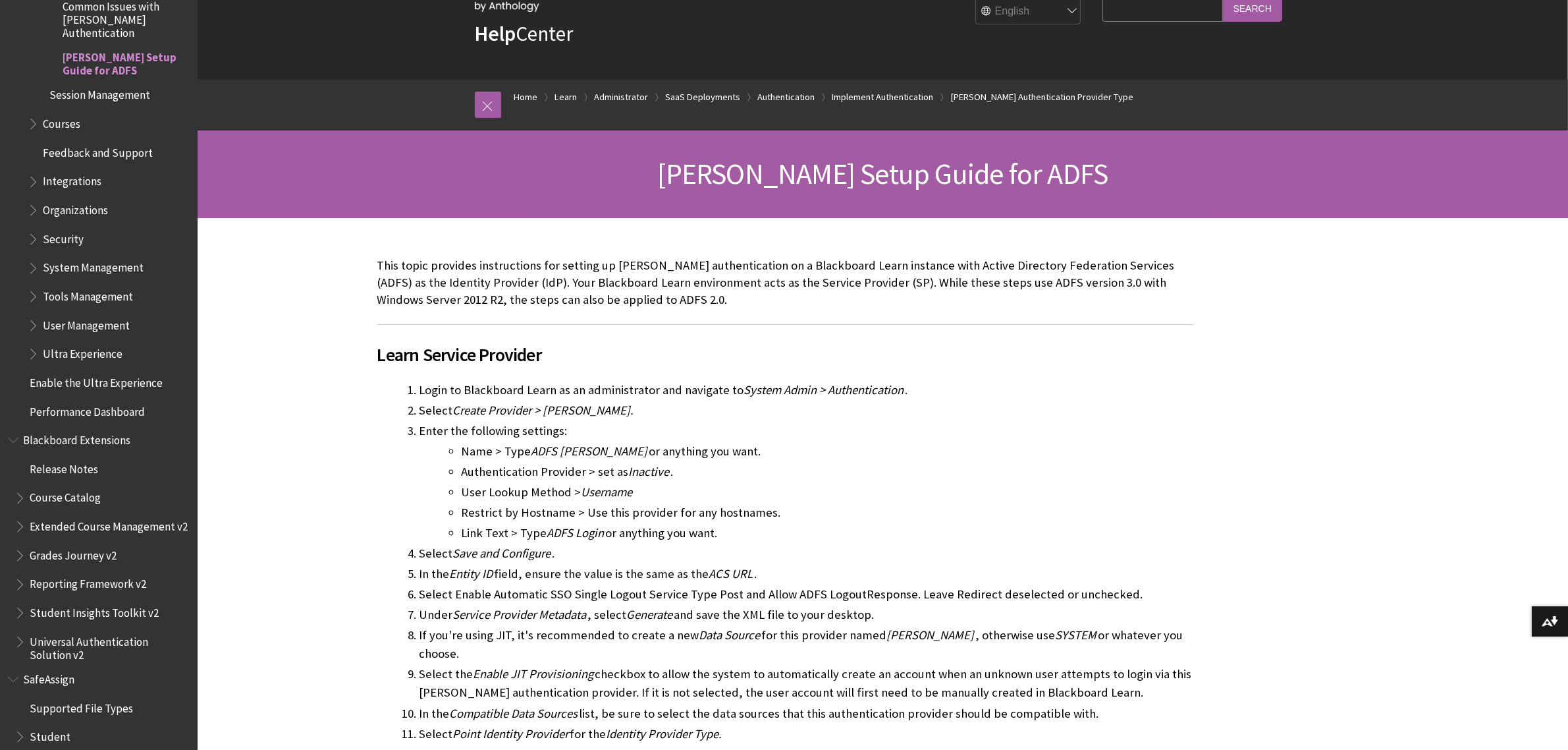
scroll to position [83, 0]
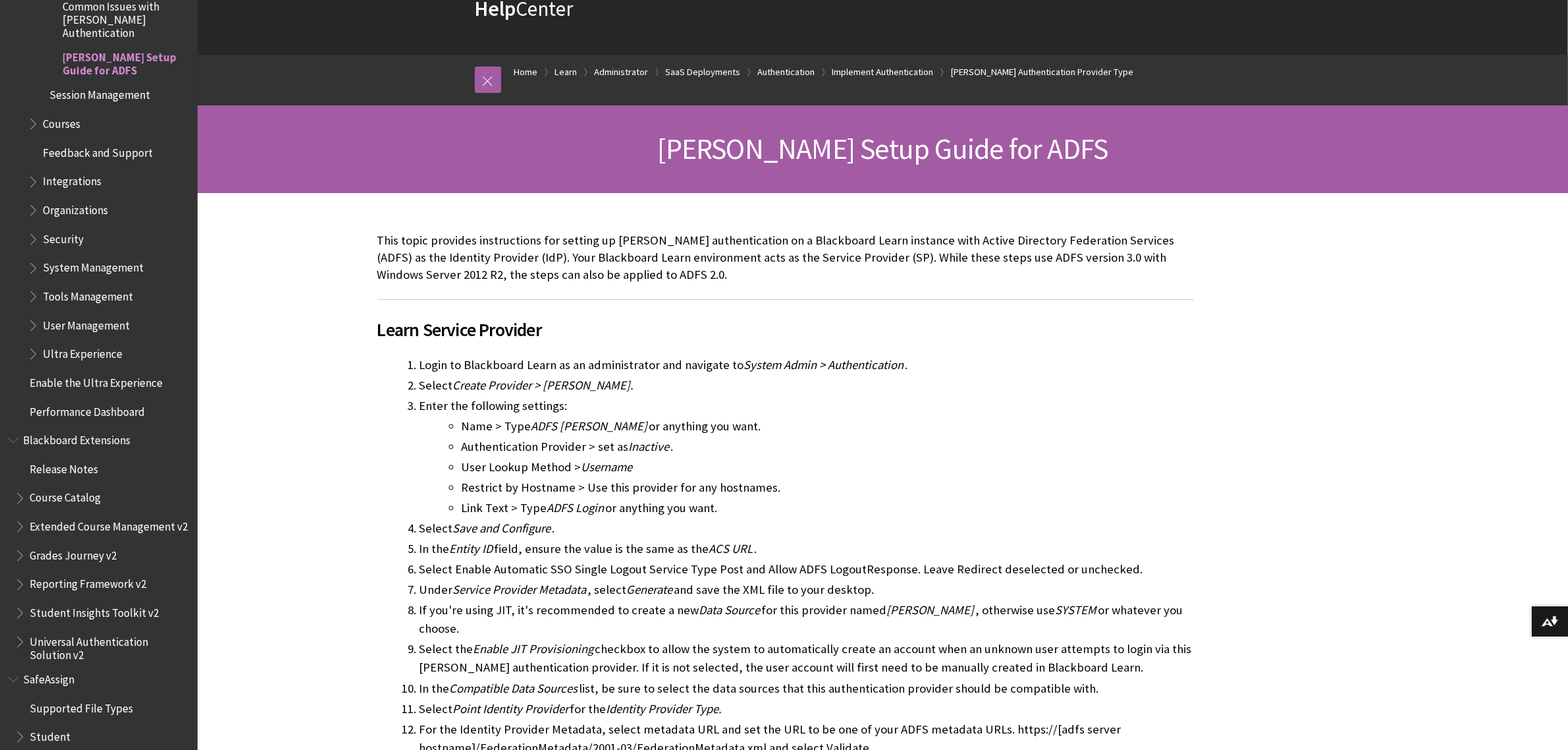
click at [990, 148] on span "[PERSON_NAME] Setup Guide for ADFS" at bounding box center [884, 148] width 451 height 36
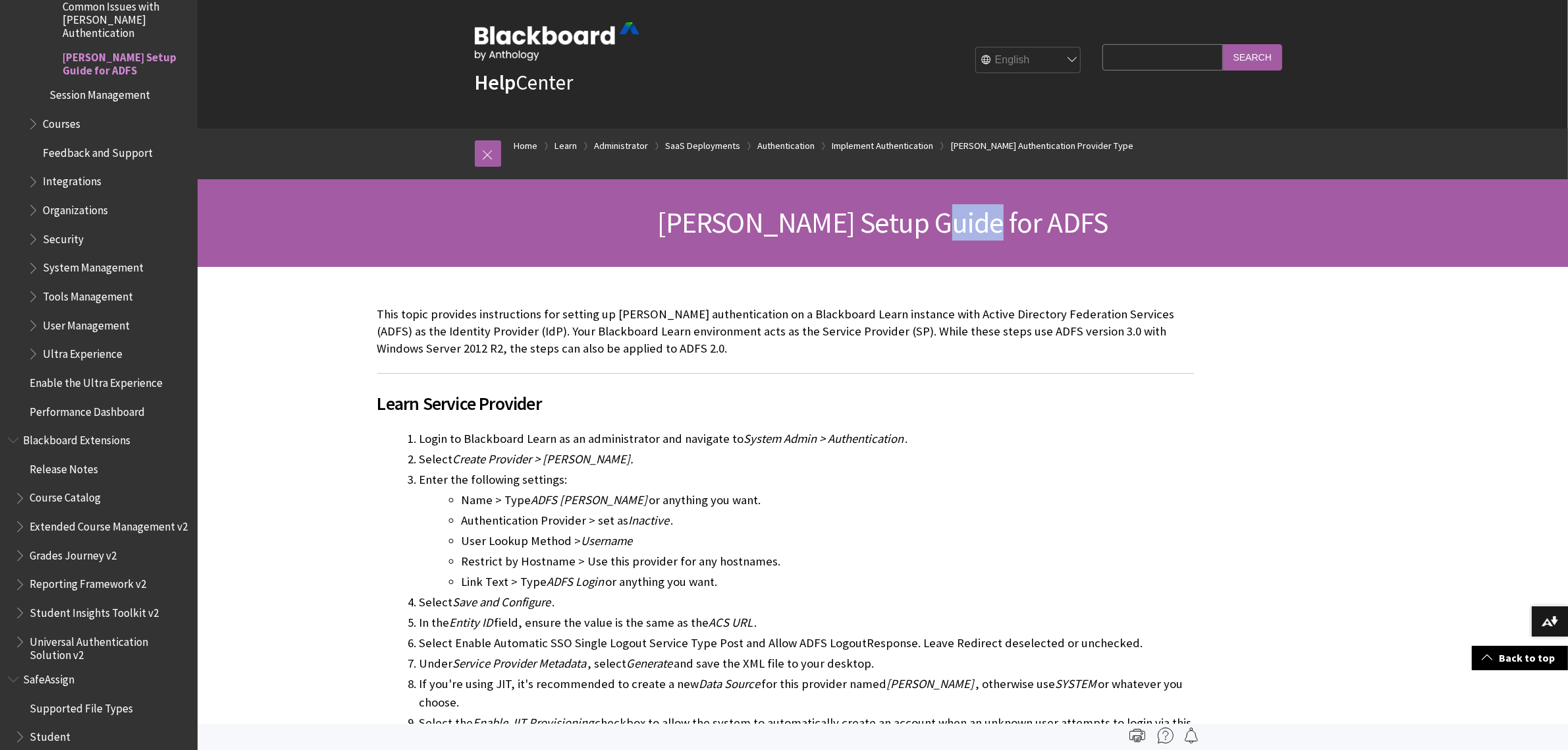
scroll to position [0, 0]
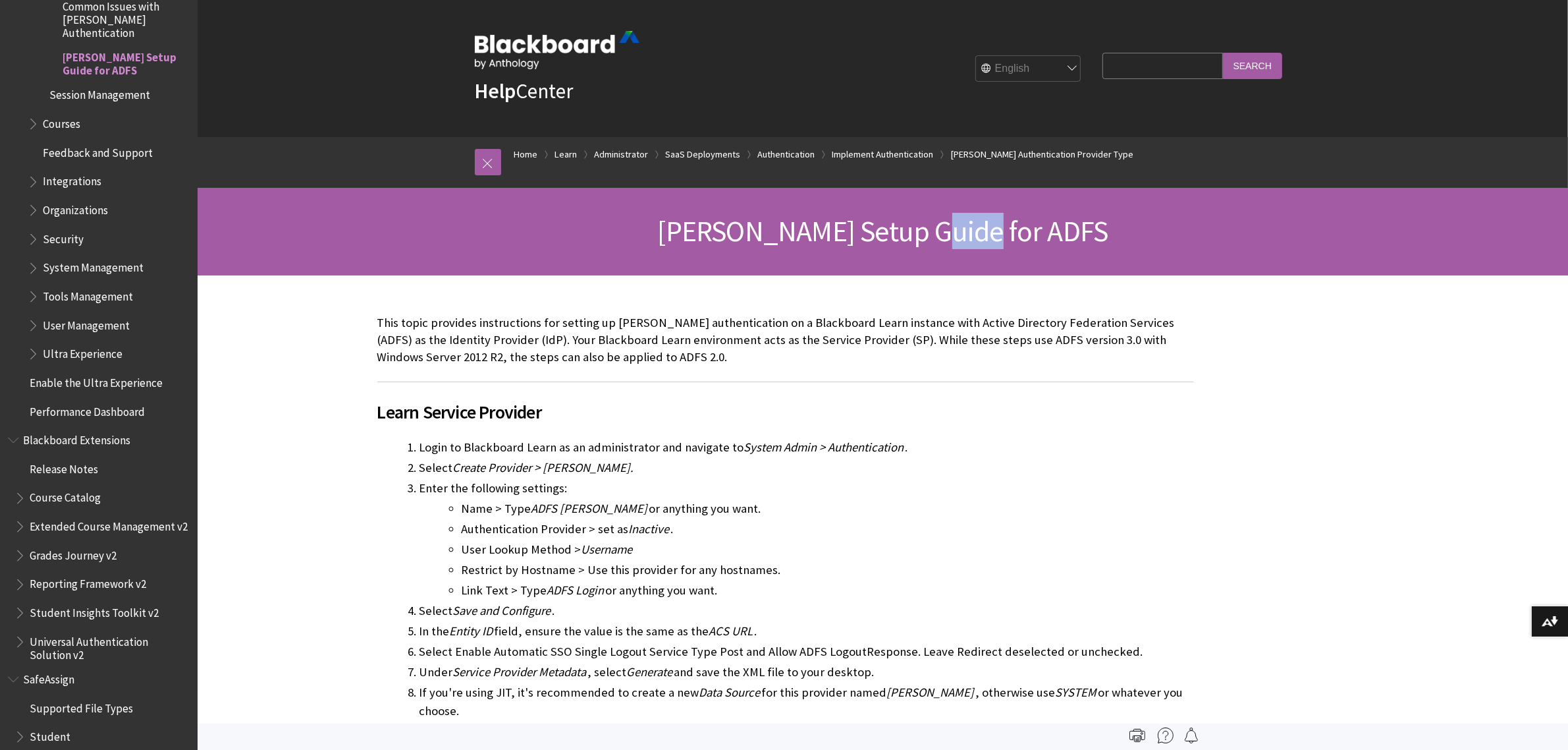
click at [1000, 231] on span "[PERSON_NAME] Setup Guide for ADFS" at bounding box center [884, 231] width 451 height 36
drag, startPoint x: 822, startPoint y: 228, endPoint x: 1038, endPoint y: 223, distance: 216.1
click at [1038, 223] on span "[PERSON_NAME] Setup Guide for ADFS" at bounding box center [884, 231] width 451 height 36
drag, startPoint x: 726, startPoint y: 233, endPoint x: 779, endPoint y: 231, distance: 53.0
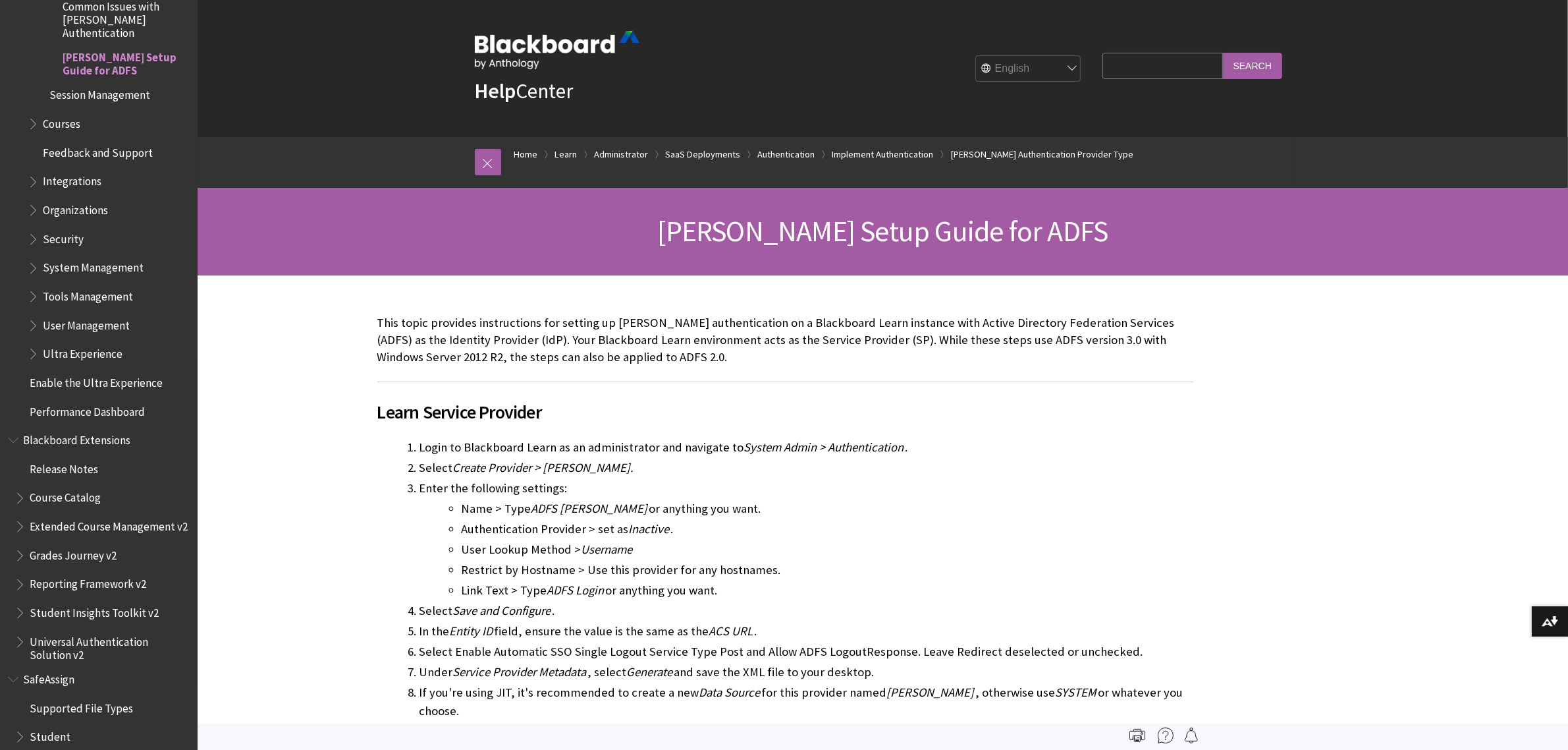
click at [728, 234] on span "[PERSON_NAME] Setup Guide for ADFS" at bounding box center [884, 231] width 451 height 36
click at [1017, 234] on span "[PERSON_NAME] Setup Guide for ADFS" at bounding box center [884, 231] width 451 height 36
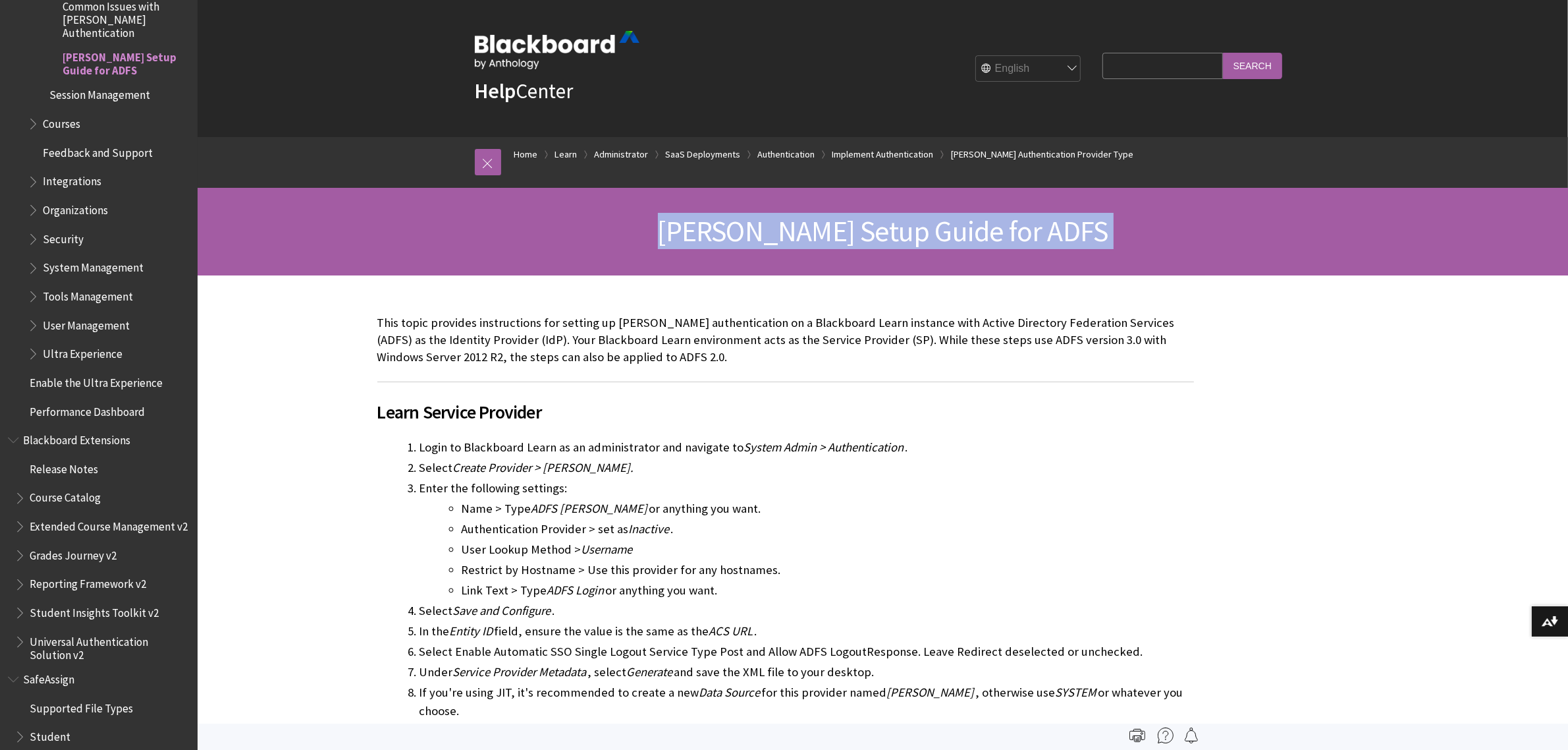
click at [1017, 234] on span "[PERSON_NAME] Setup Guide for ADFS" at bounding box center [884, 231] width 451 height 36
click at [1022, 236] on span "[PERSON_NAME] Setup Guide for ADFS" at bounding box center [884, 231] width 451 height 36
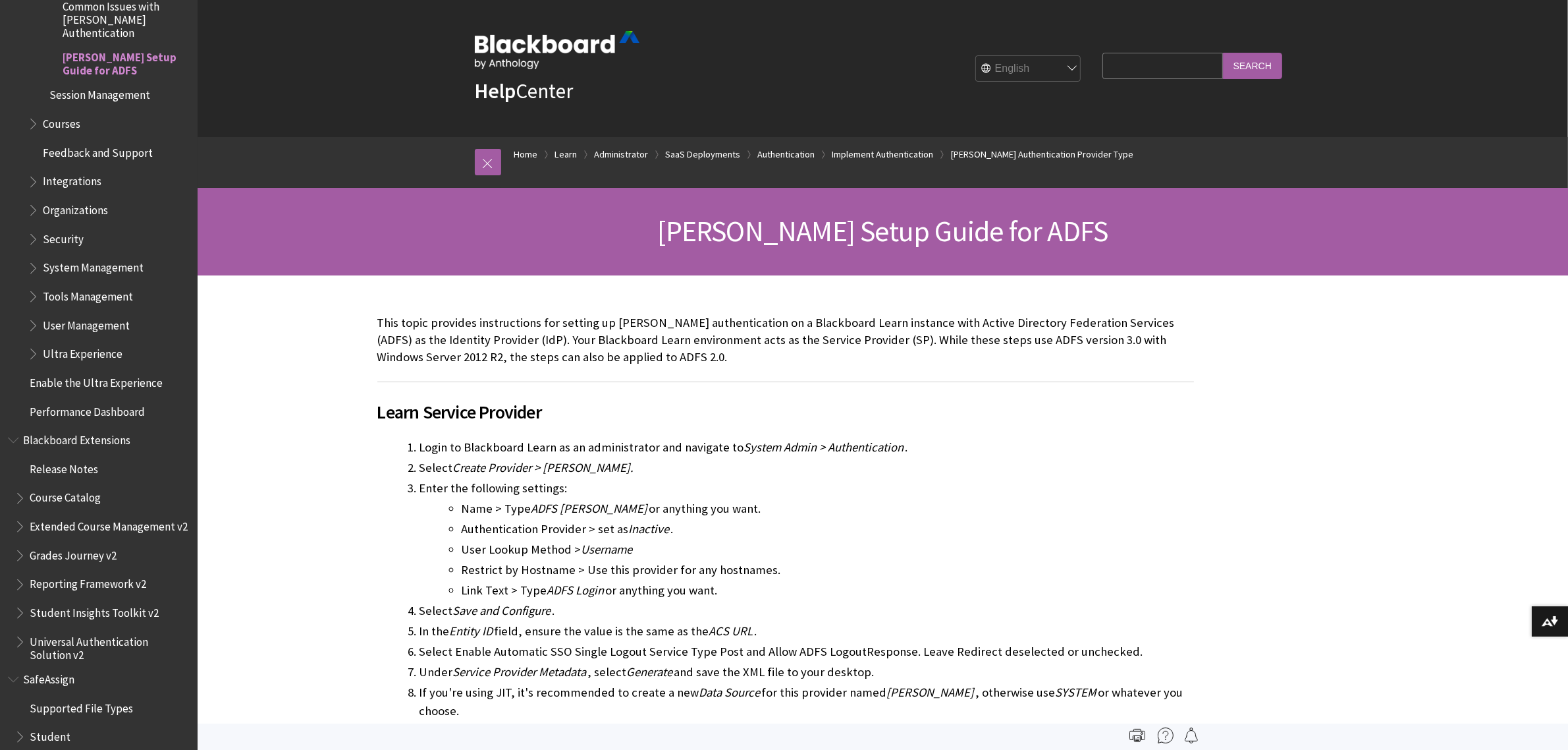
click at [1022, 236] on span "[PERSON_NAME] Setup Guide for ADFS" at bounding box center [884, 231] width 451 height 36
click at [1025, 236] on span "[PERSON_NAME] Setup Guide for ADFS" at bounding box center [884, 231] width 451 height 36
click at [998, 229] on span "[PERSON_NAME] Setup Guide for ADFS" at bounding box center [884, 231] width 451 height 36
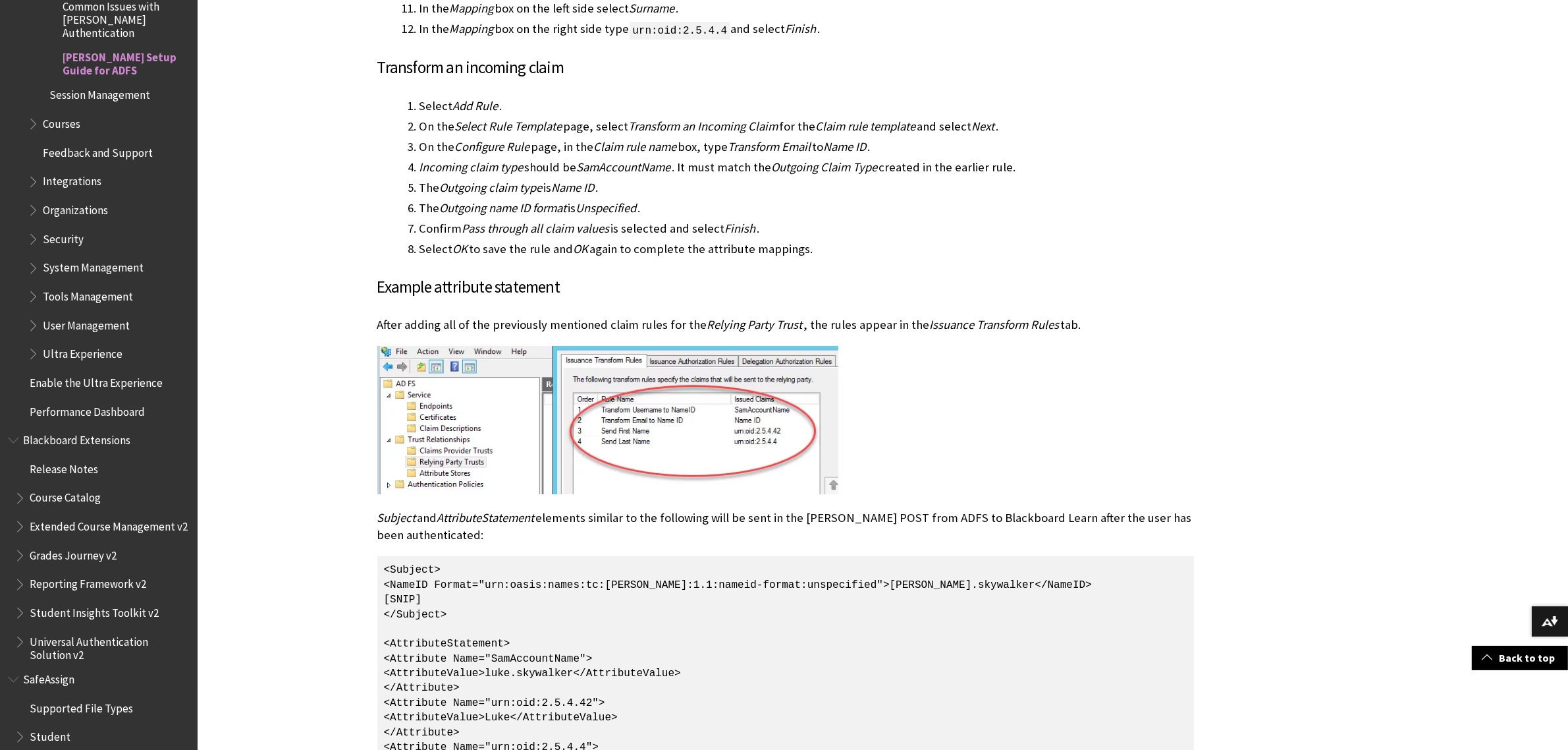
scroll to position [1883, 0]
